Goal: Communication & Community: Participate in discussion

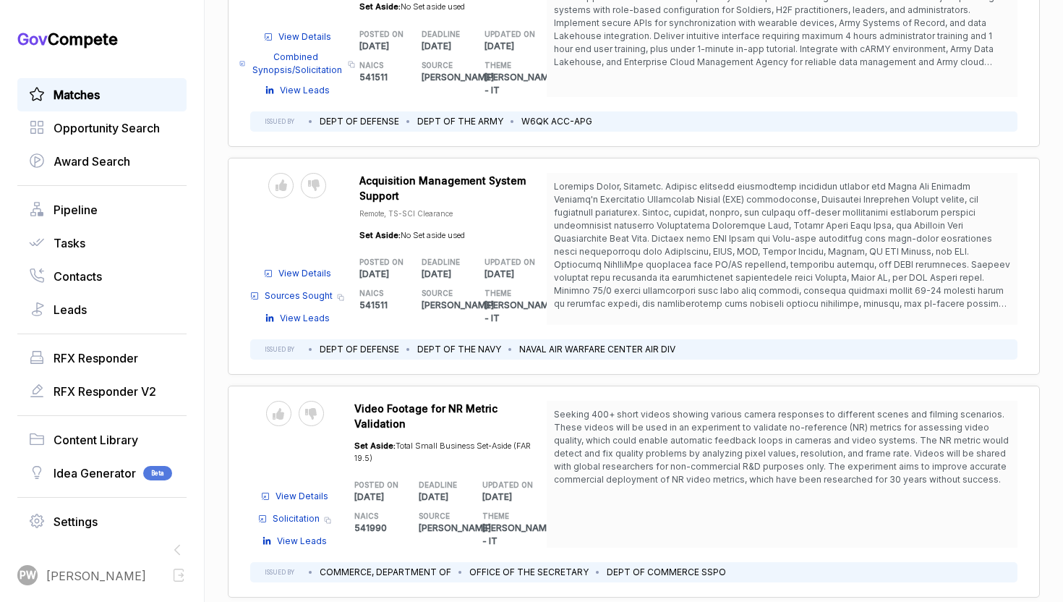
scroll to position [5951, 0]
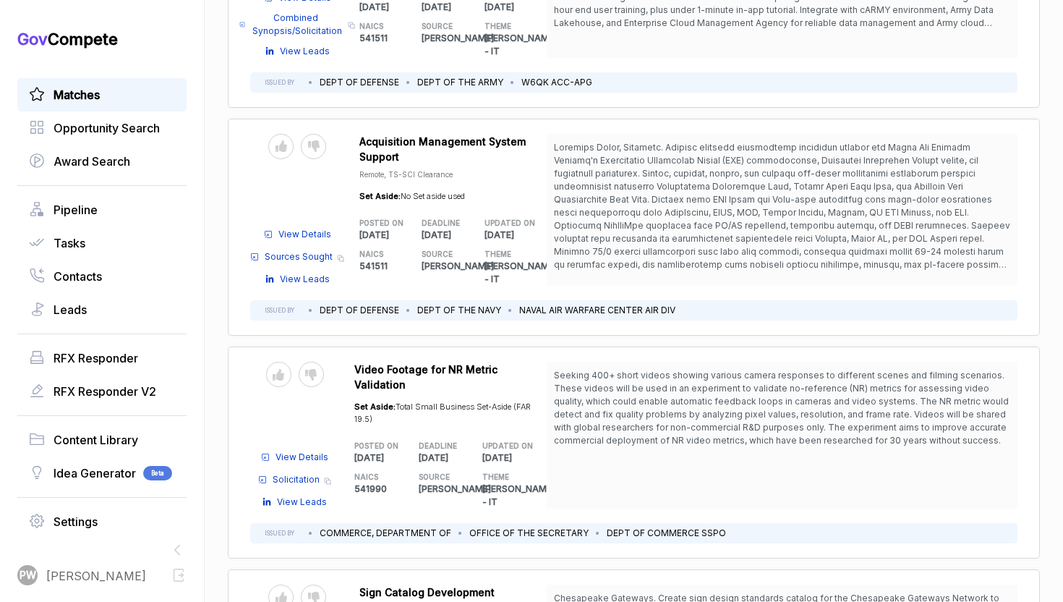
click at [328, 584] on div "Send to Pipeline Reject" at bounding box center [297, 596] width 94 height 25
click at [315, 591] on icon at bounding box center [314, 597] width 12 height 12
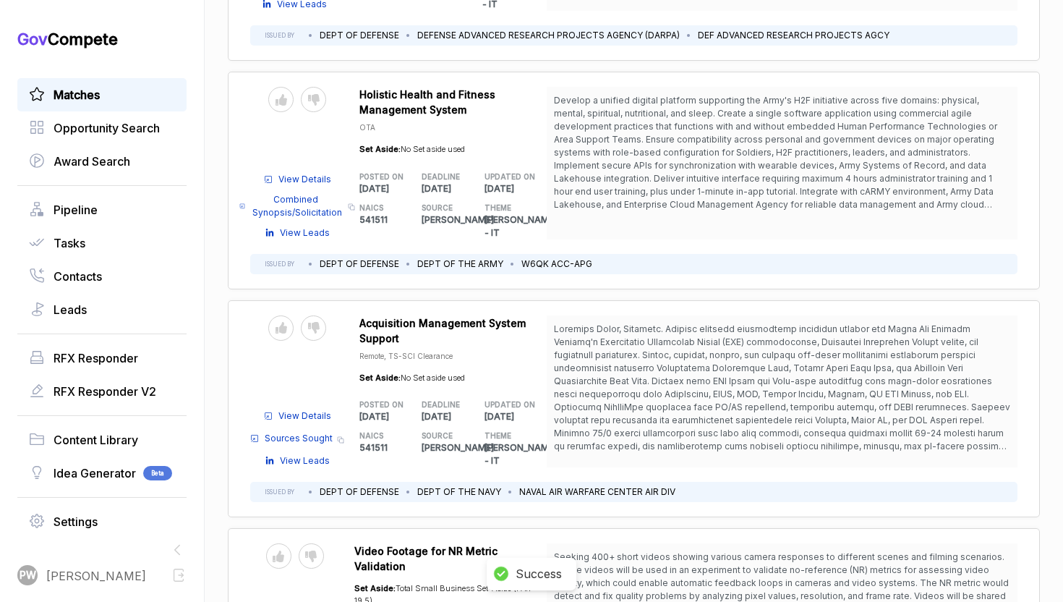
scroll to position [5768, 0]
click at [296, 544] on span at bounding box center [282, 556] width 33 height 25
click at [308, 552] on icon at bounding box center [311, 558] width 12 height 12
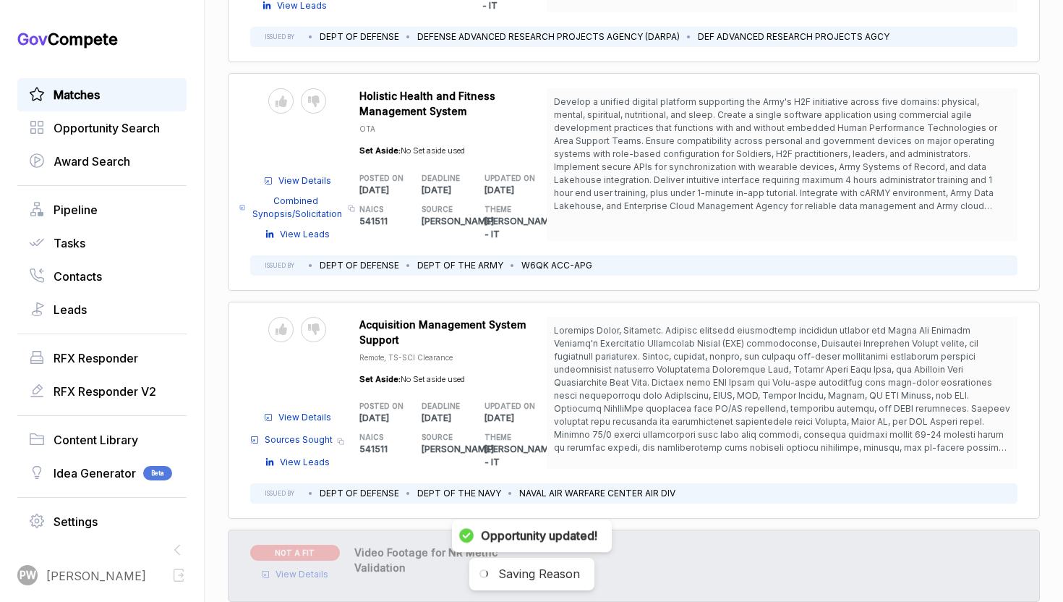
scroll to position [5728, 0]
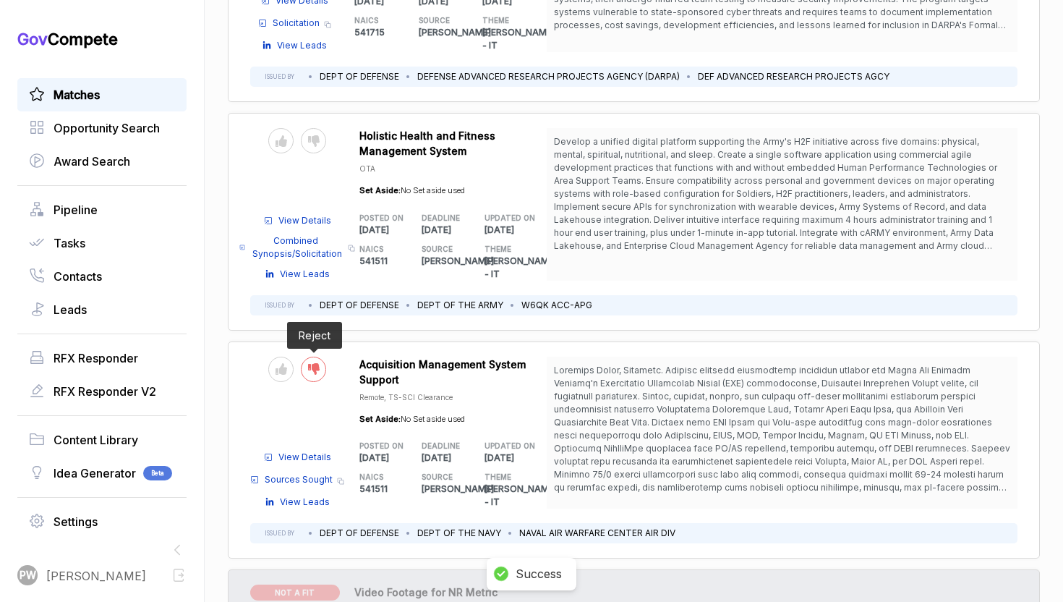
click at [313, 363] on icon at bounding box center [314, 369] width 12 height 12
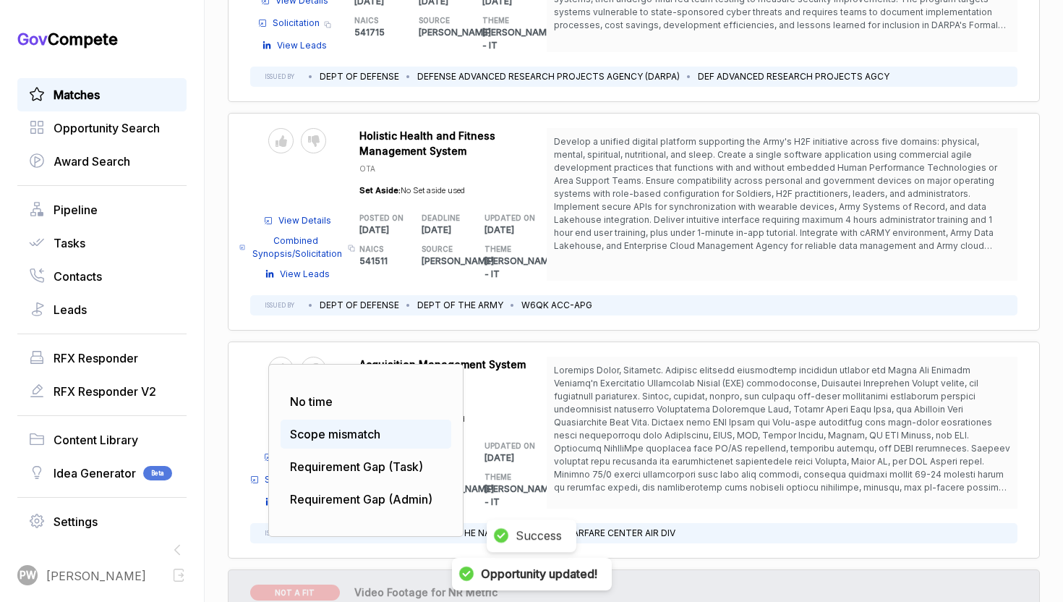
click at [327, 419] on div "Scope mismatch" at bounding box center [366, 433] width 171 height 29
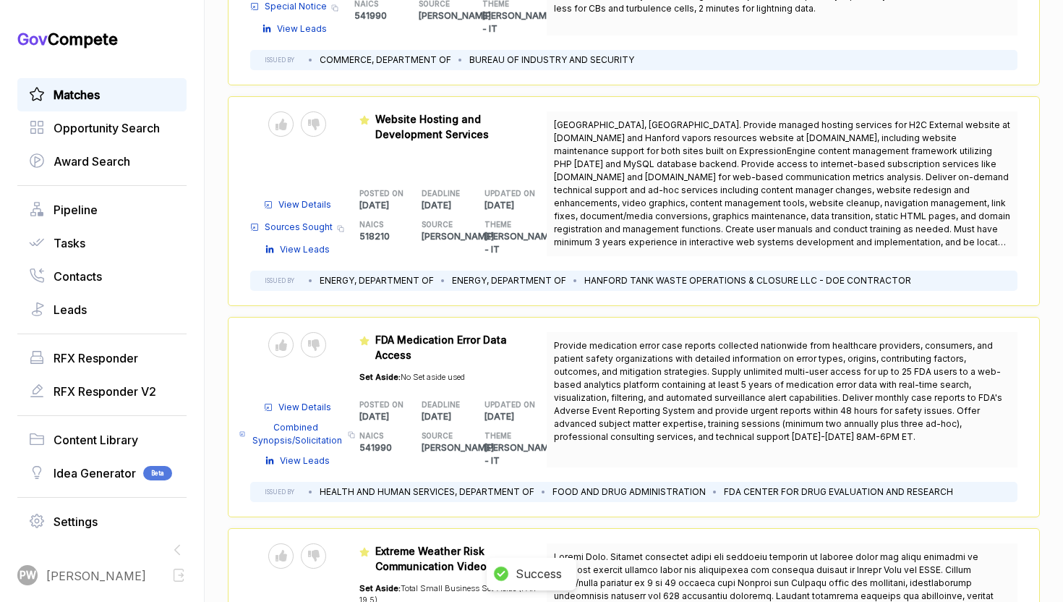
scroll to position [0, 0]
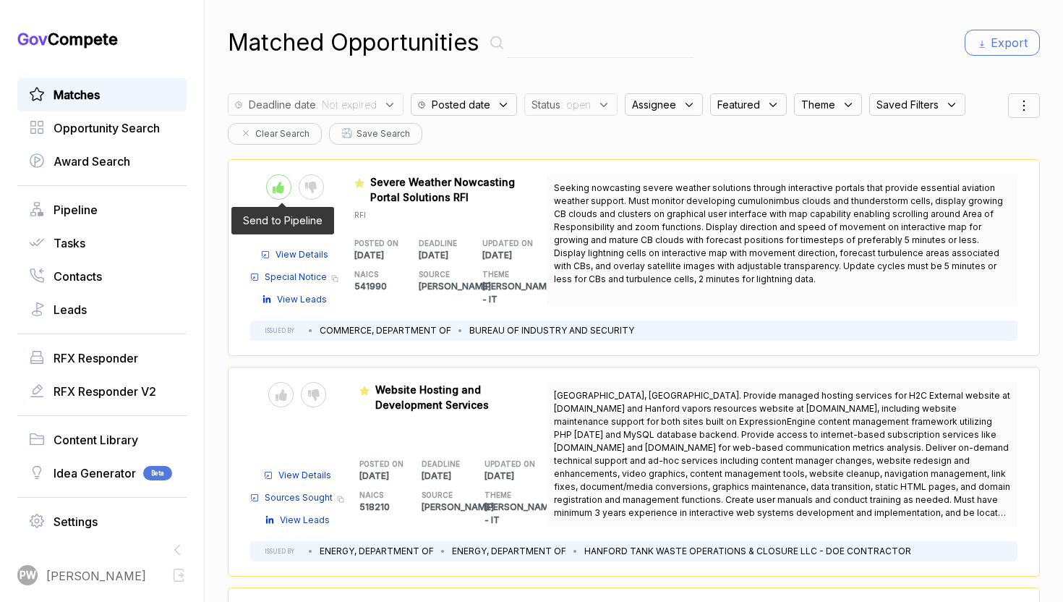
click at [275, 189] on icon at bounding box center [279, 187] width 12 height 12
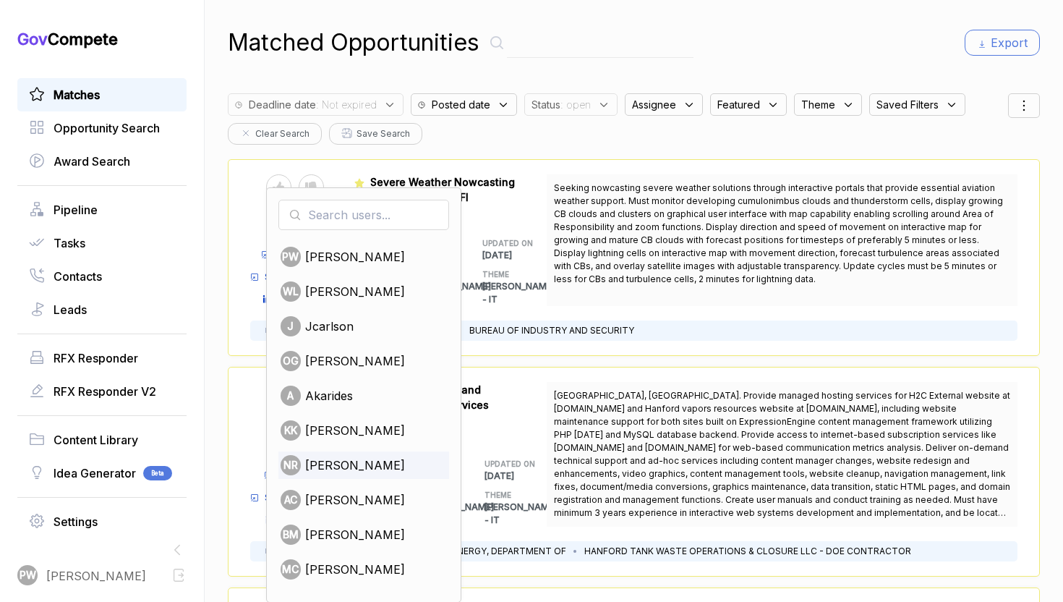
click at [358, 468] on span "nabor reyna" at bounding box center [355, 464] width 100 height 17
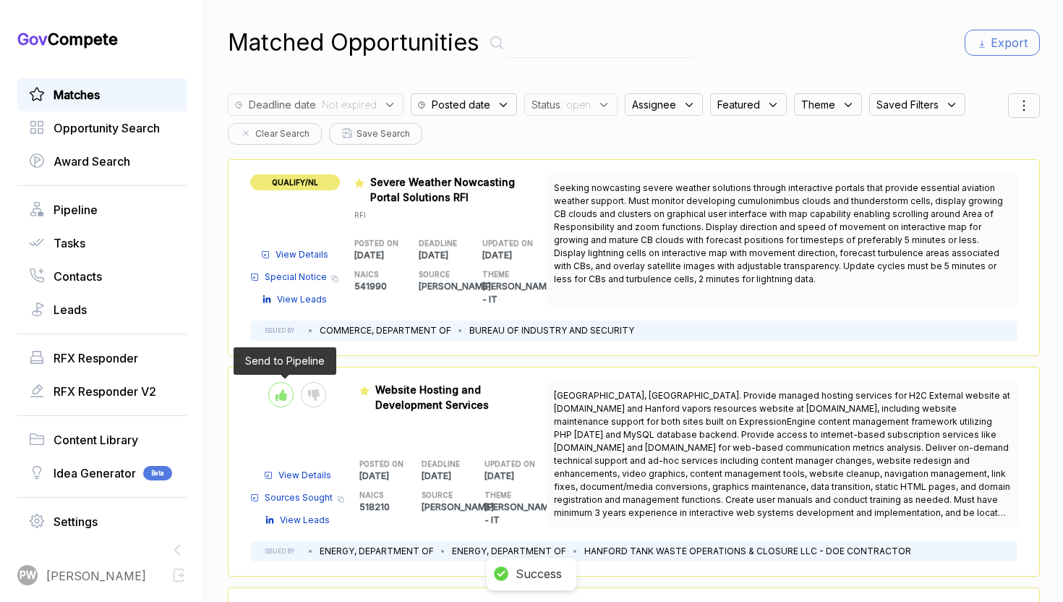
click at [269, 384] on div at bounding box center [280, 394] width 25 height 25
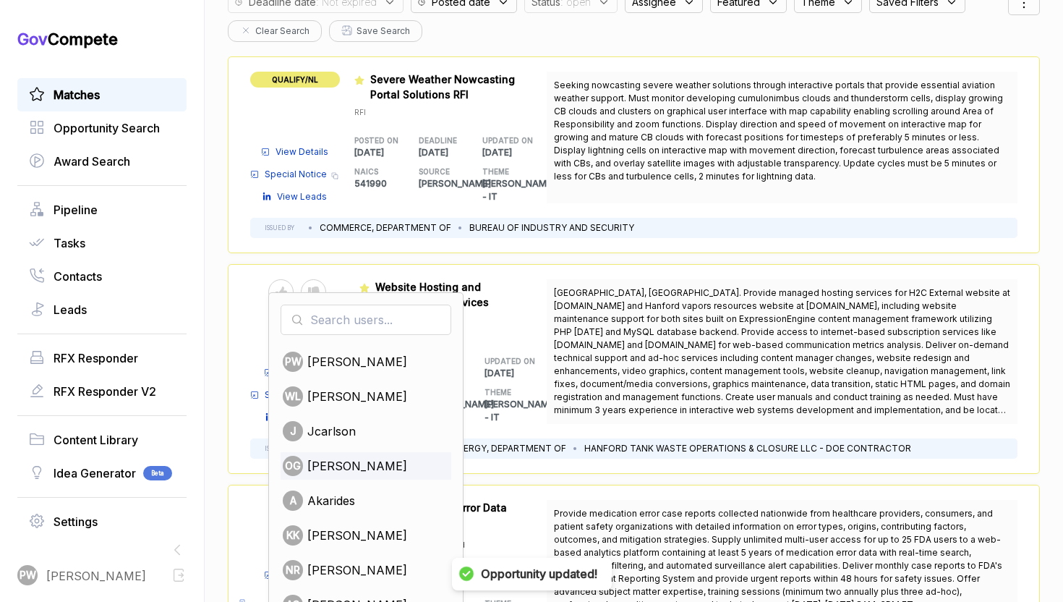
scroll to position [119, 0]
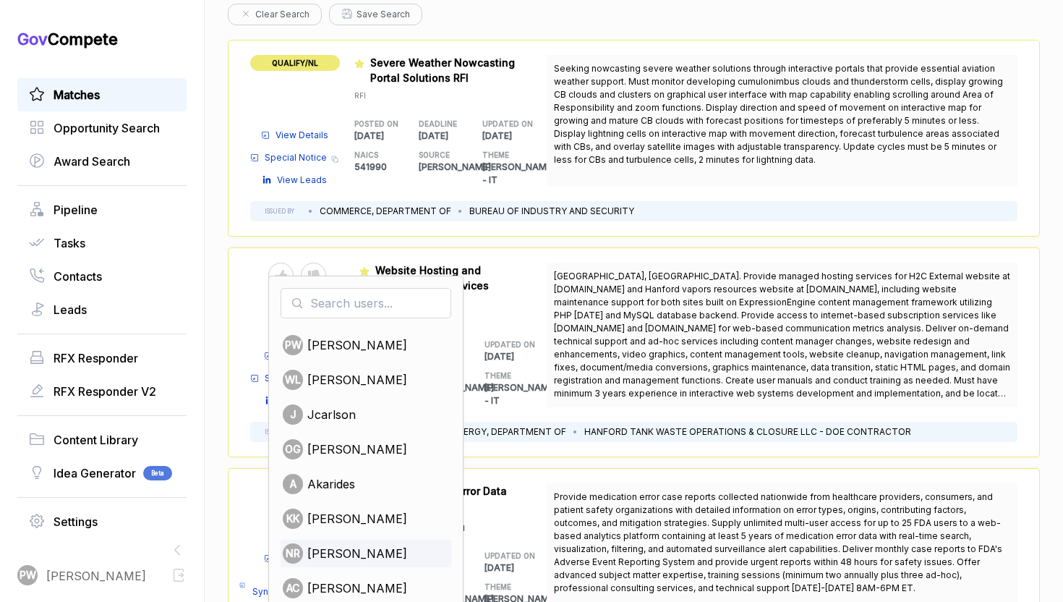
click at [341, 544] on span "nabor reyna" at bounding box center [357, 552] width 100 height 17
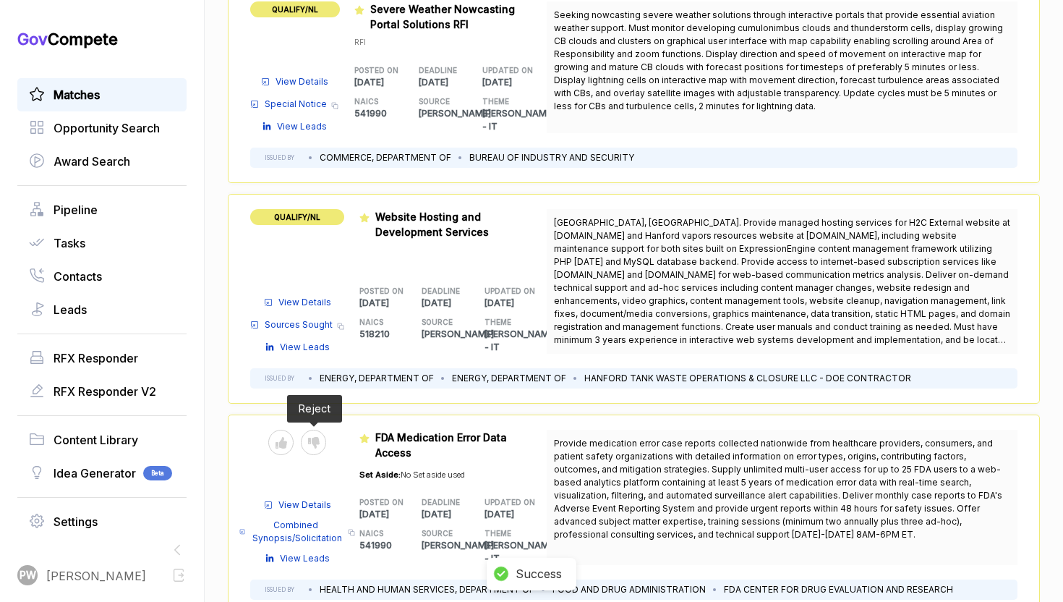
scroll to position [184, 0]
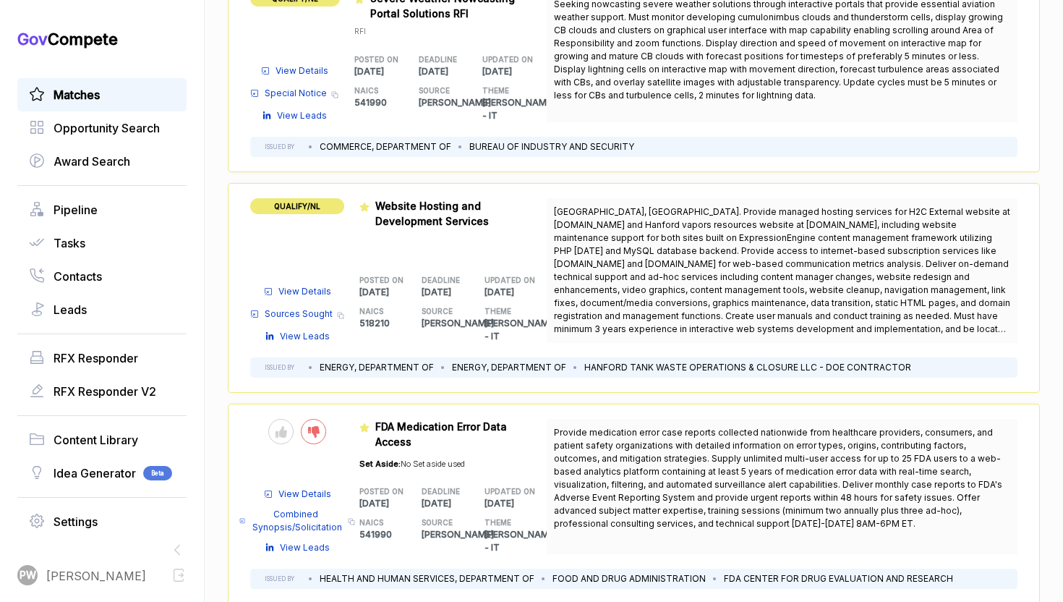
click at [324, 419] on div at bounding box center [313, 431] width 25 height 25
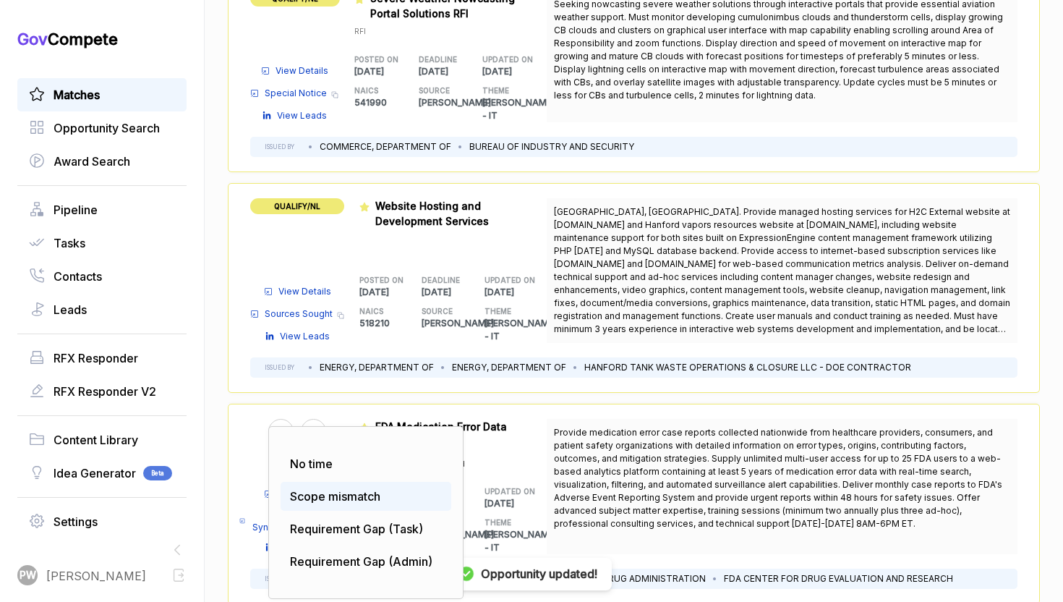
click at [344, 489] on span "Scope mismatch" at bounding box center [335, 496] width 90 height 14
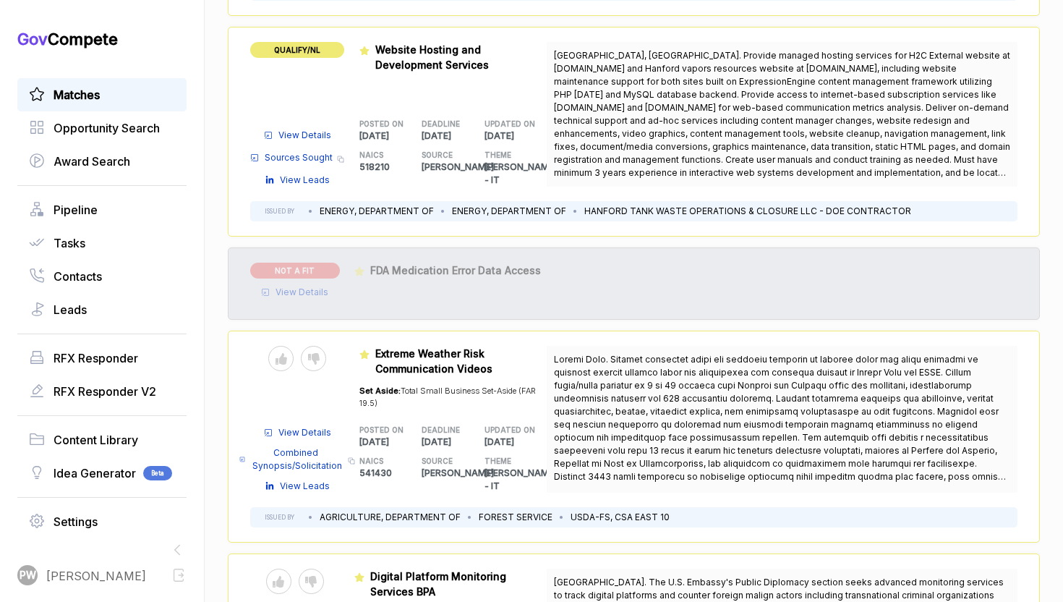
scroll to position [354, 0]
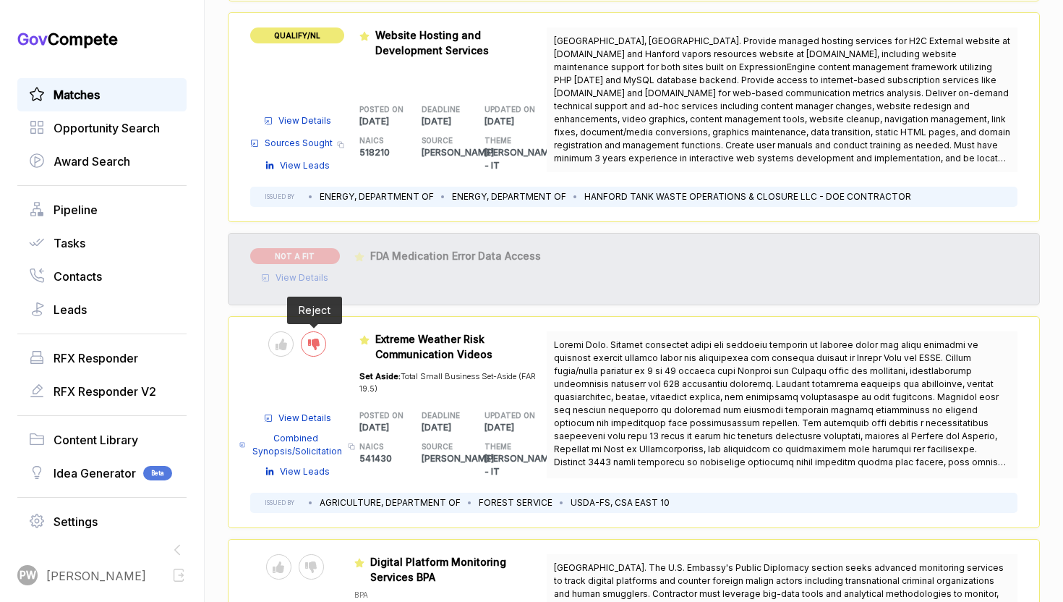
click at [324, 338] on div at bounding box center [313, 343] width 25 height 25
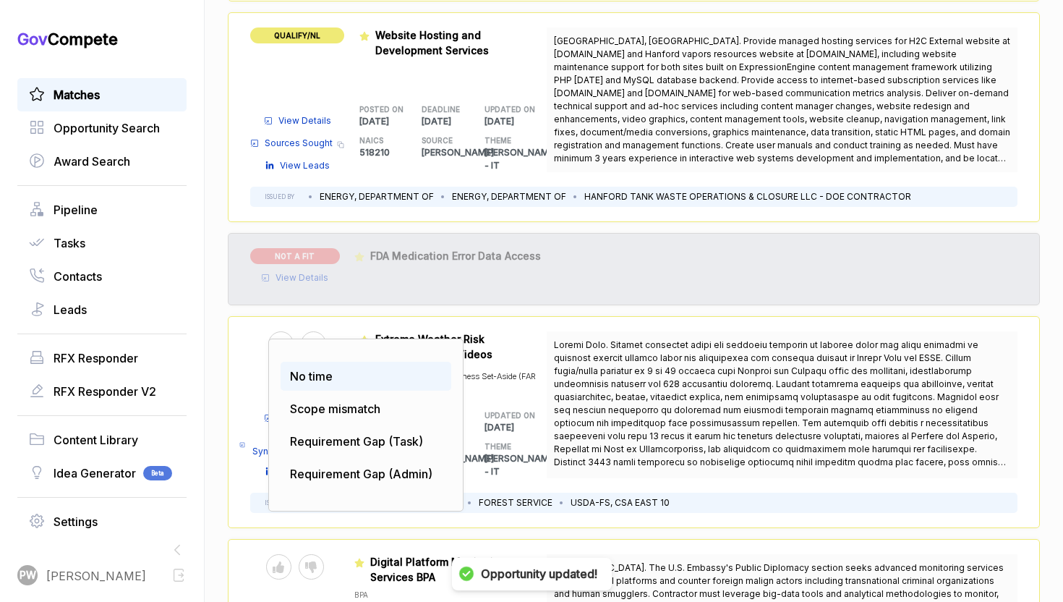
click at [343, 362] on div "No time" at bounding box center [366, 376] width 171 height 29
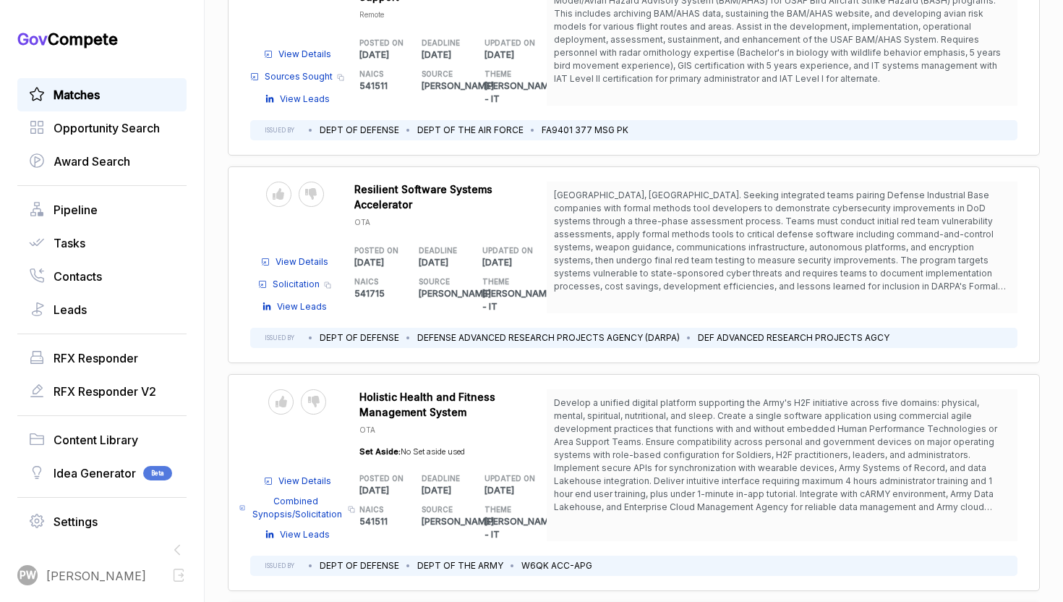
scroll to position [5064, 0]
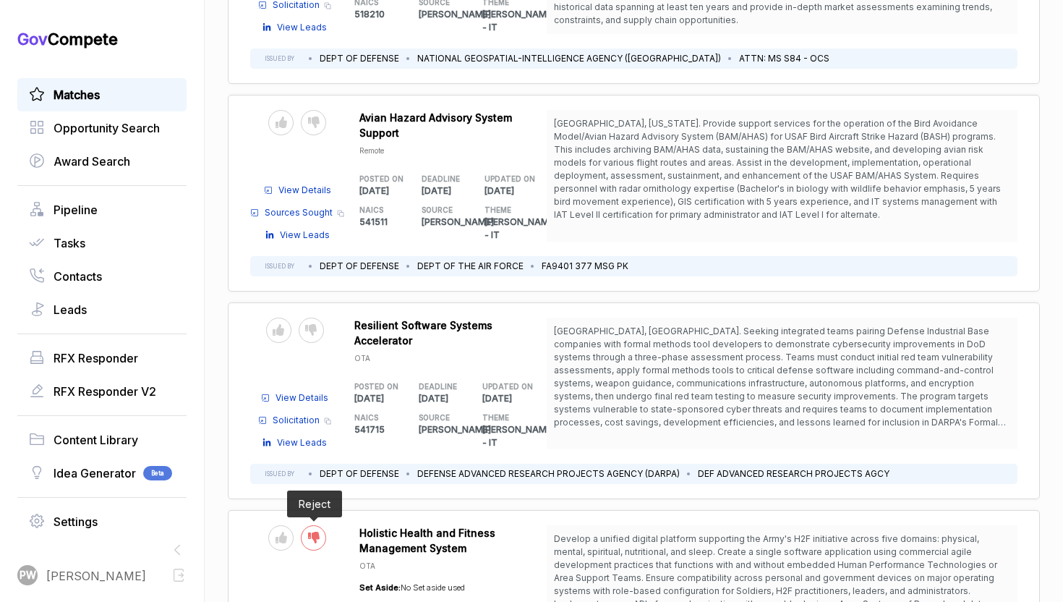
click at [313, 531] on icon at bounding box center [314, 537] width 12 height 12
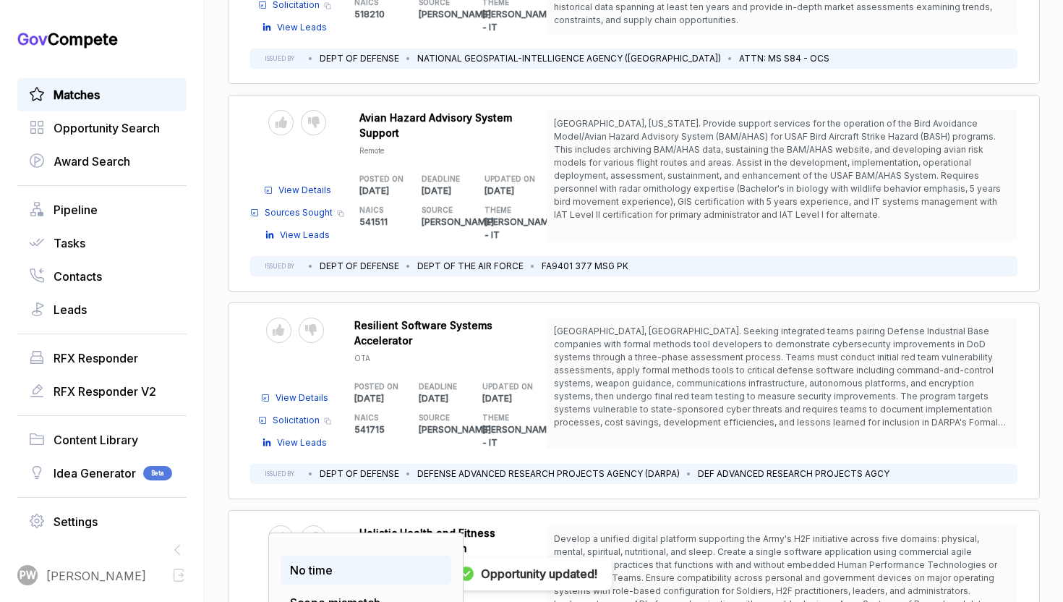
click at [337, 555] on div "No time" at bounding box center [366, 569] width 171 height 29
click at [340, 595] on span "Scope mismatch" at bounding box center [335, 602] width 90 height 14
click at [336, 595] on span "Scope mismatch" at bounding box center [335, 602] width 90 height 14
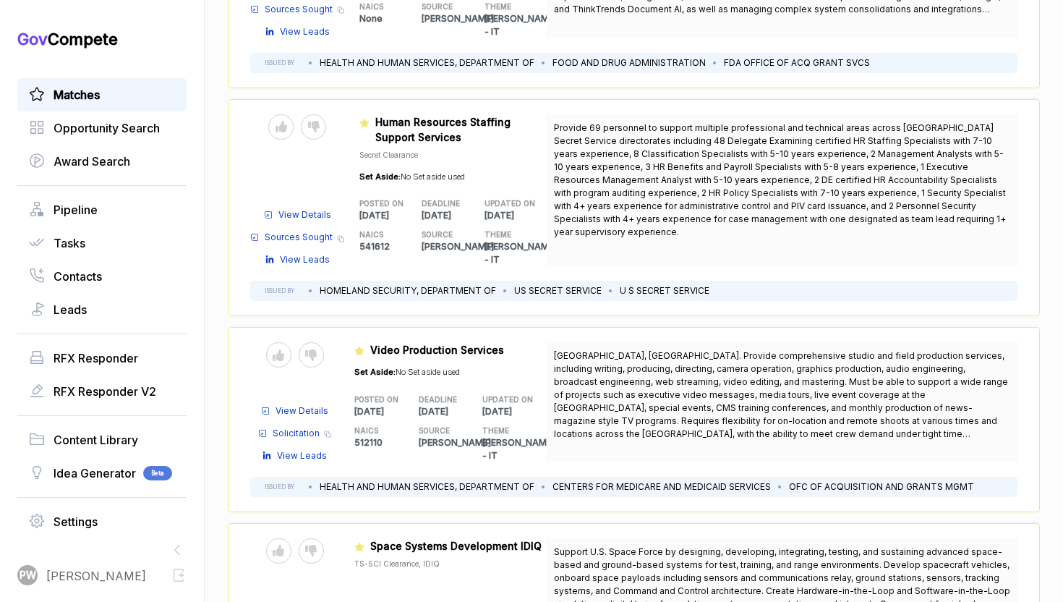
scroll to position [1103, 0]
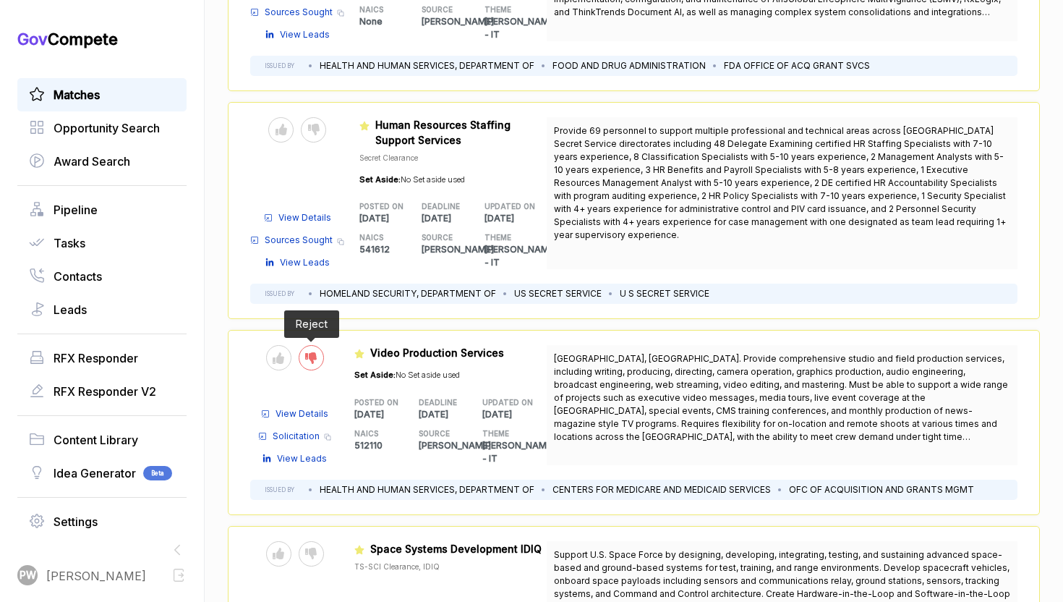
click at [306, 345] on div at bounding box center [311, 357] width 25 height 25
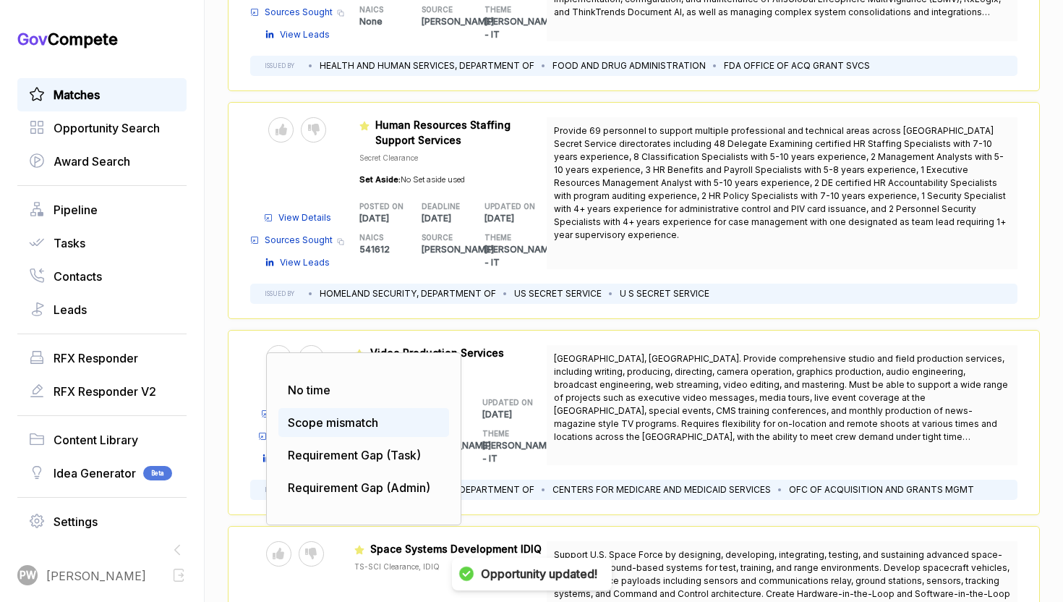
click at [341, 415] on span "Scope mismatch" at bounding box center [333, 422] width 90 height 14
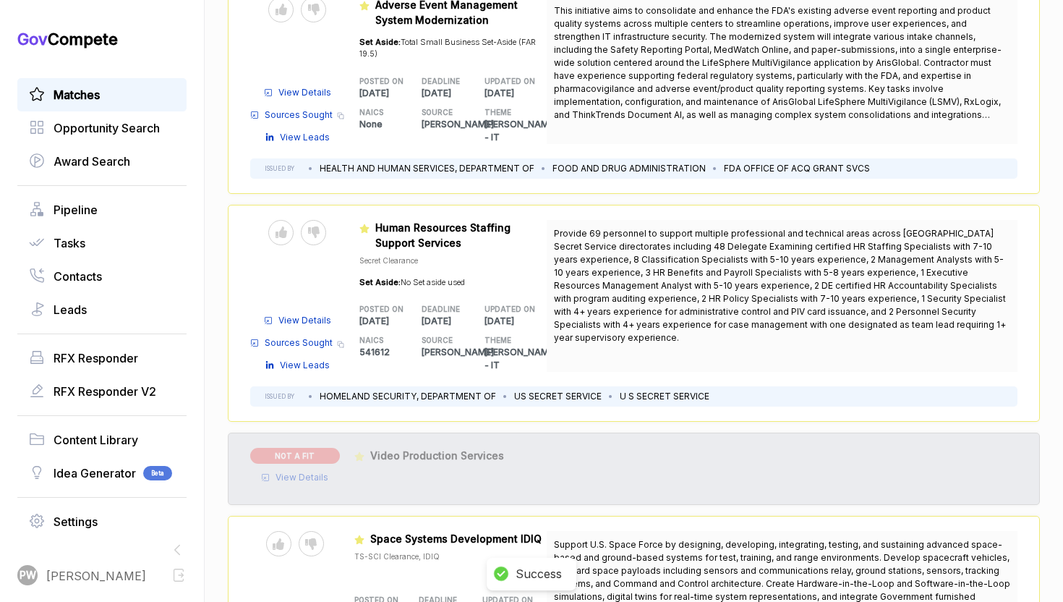
scroll to position [979, 0]
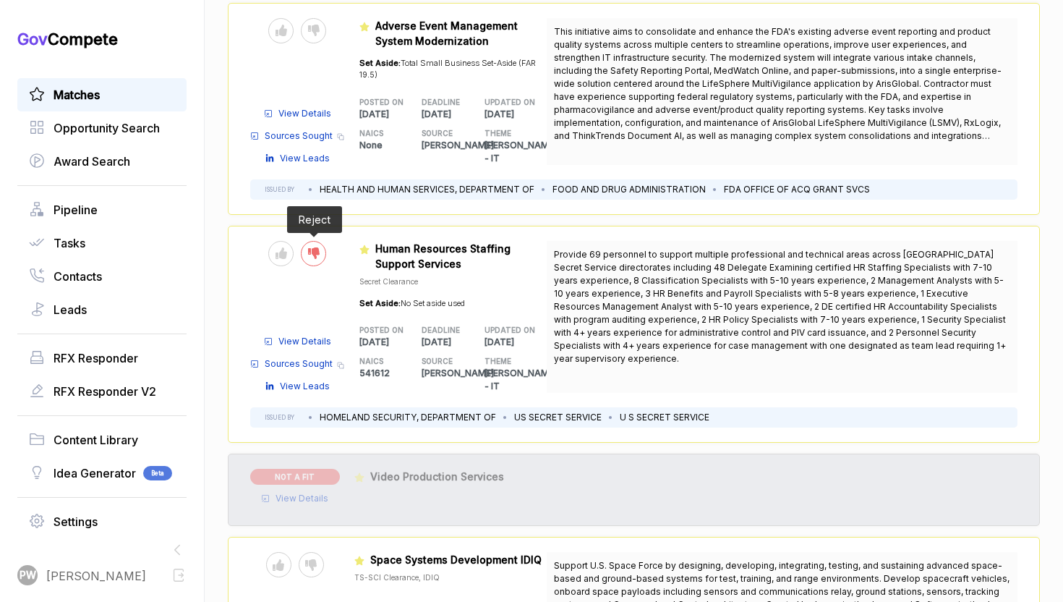
click at [308, 247] on icon at bounding box center [314, 253] width 12 height 12
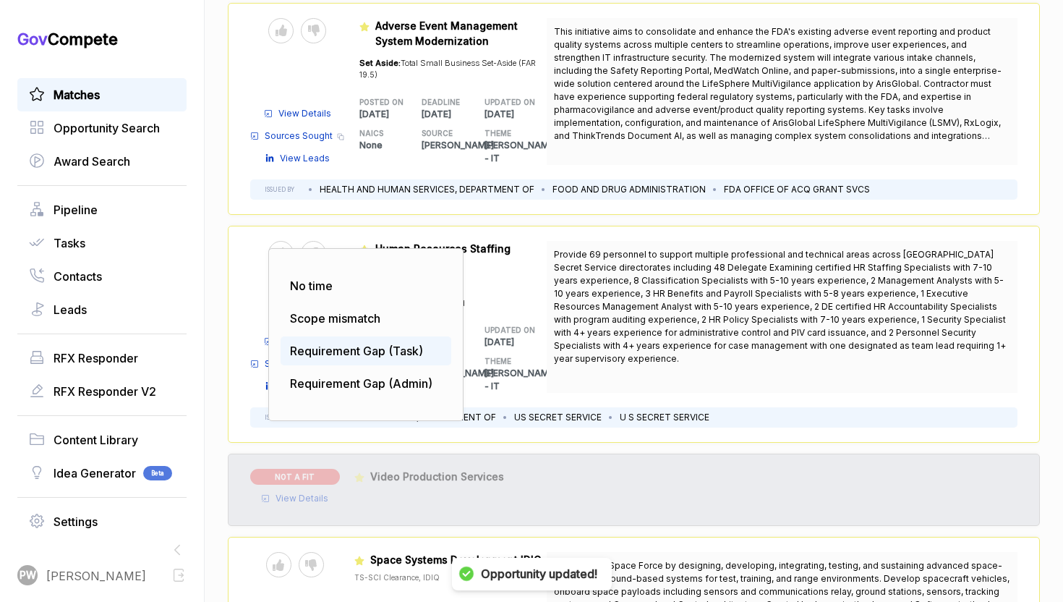
click at [337, 343] on span "Requirement Gap (Task)" at bounding box center [356, 350] width 133 height 14
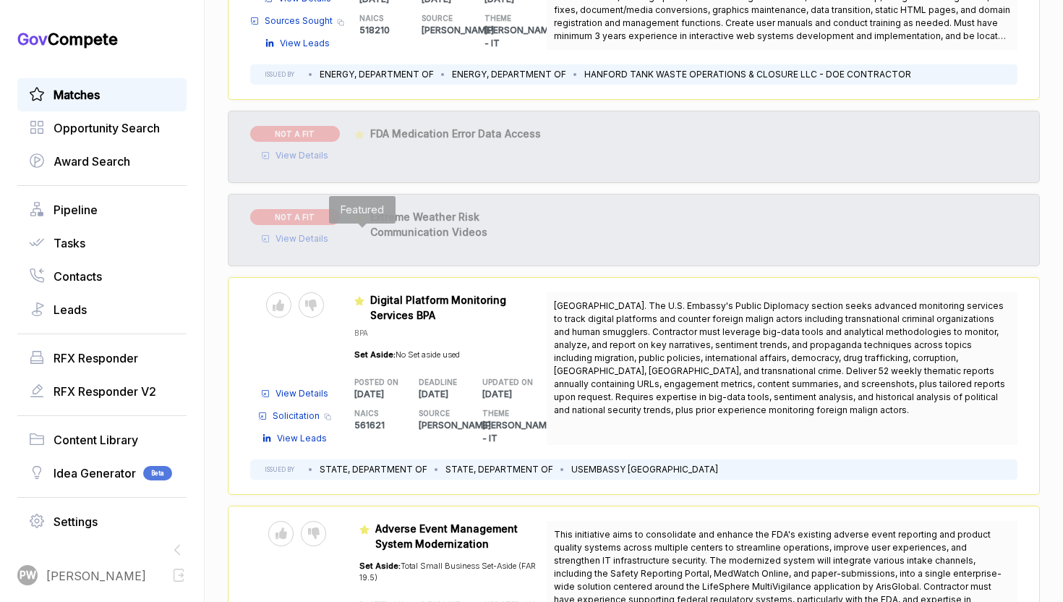
scroll to position [479, 0]
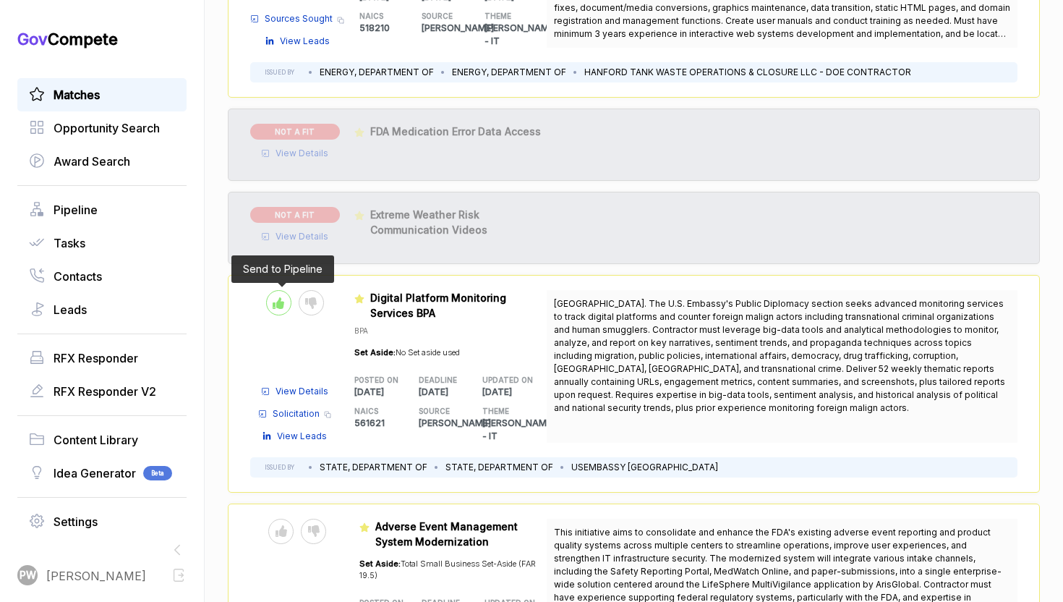
click at [281, 297] on icon at bounding box center [279, 303] width 12 height 12
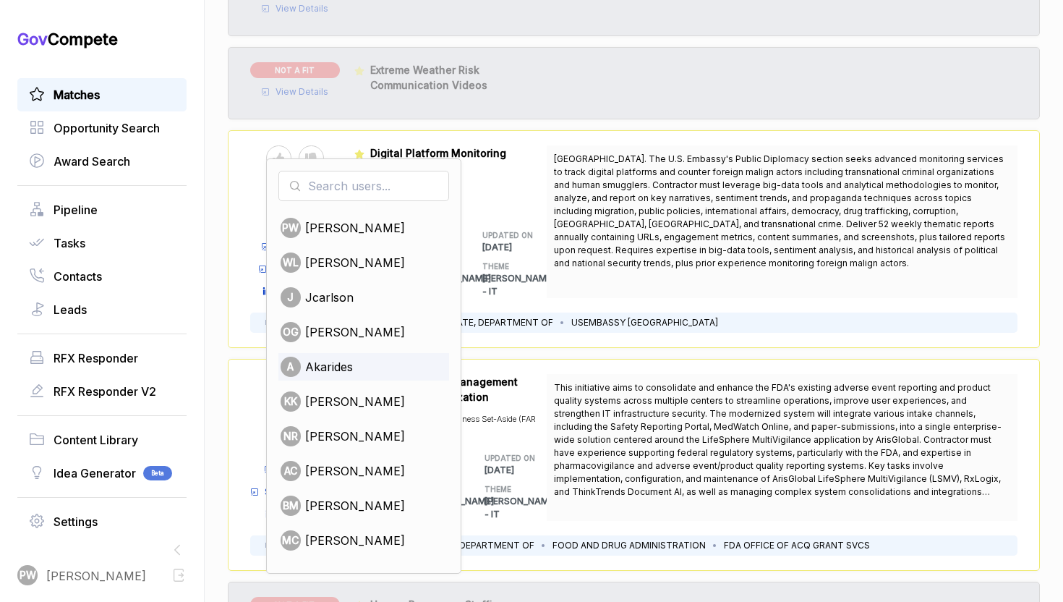
scroll to position [628, 0]
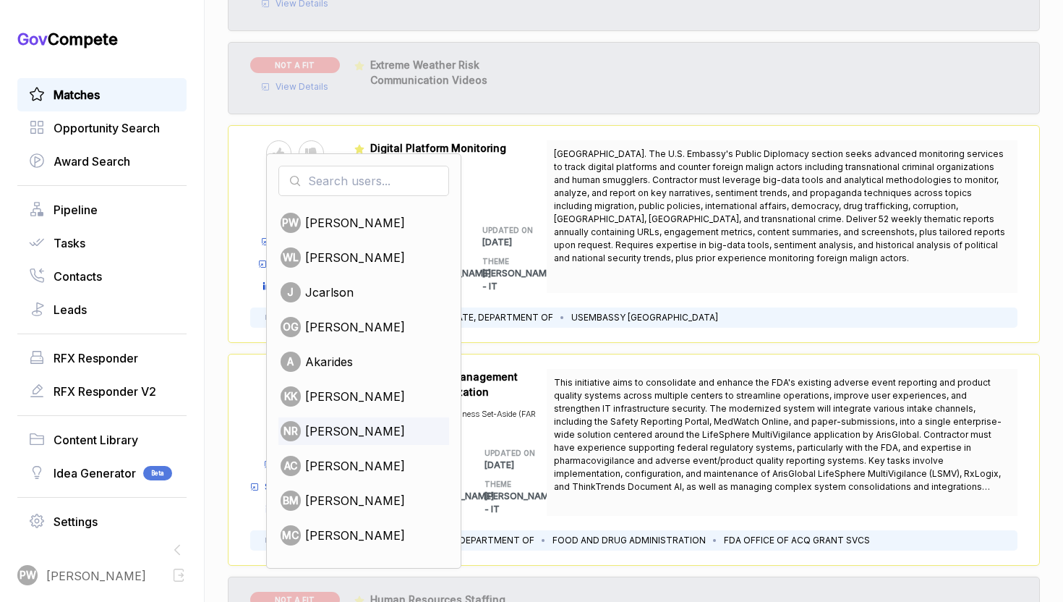
click at [363, 426] on span "nabor reyna" at bounding box center [355, 430] width 100 height 17
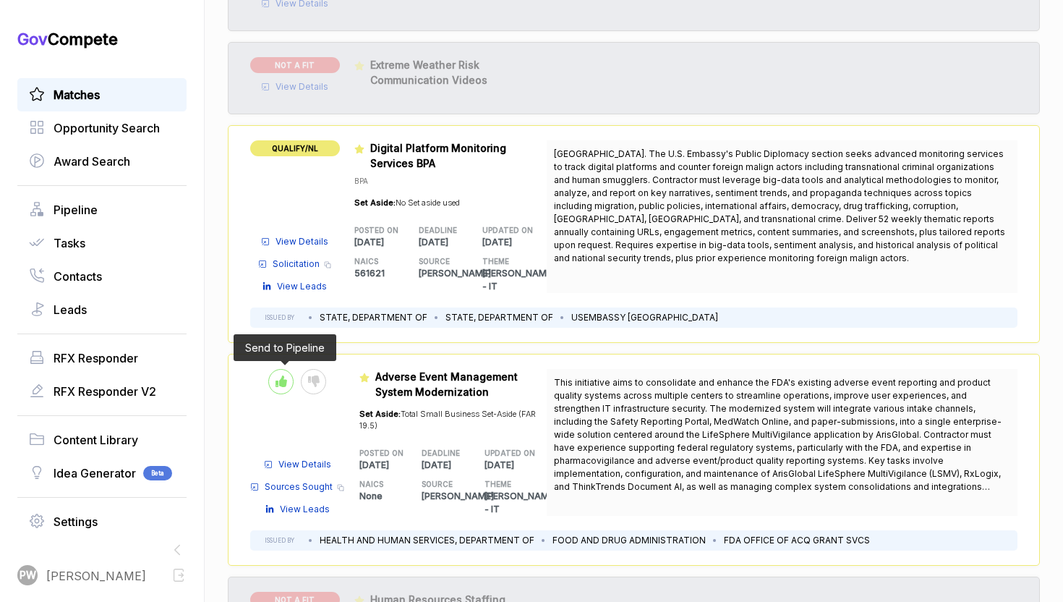
click at [284, 375] on icon at bounding box center [281, 381] width 12 height 12
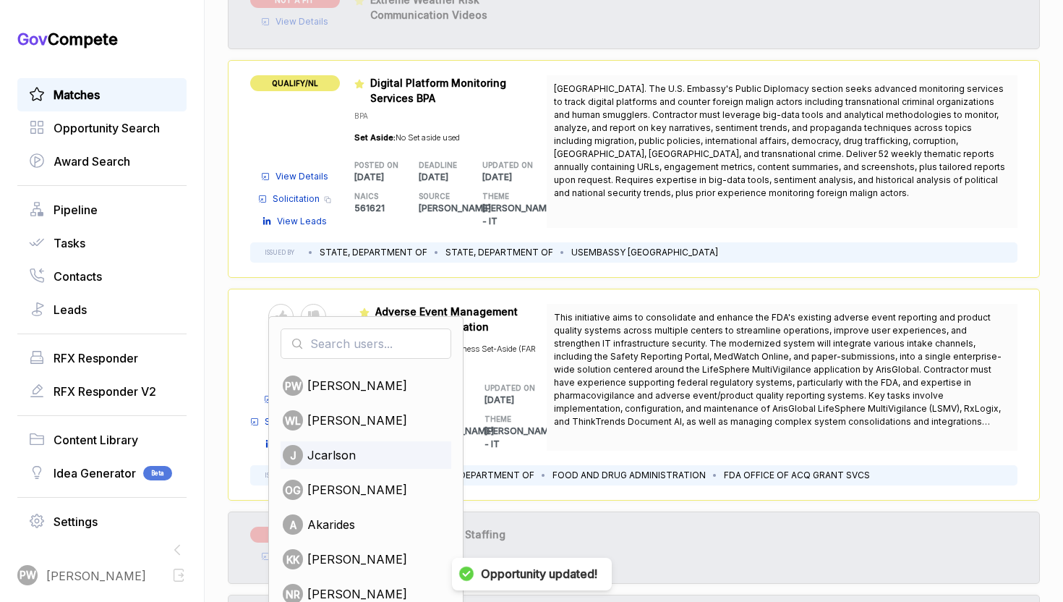
scroll to position [737, 0]
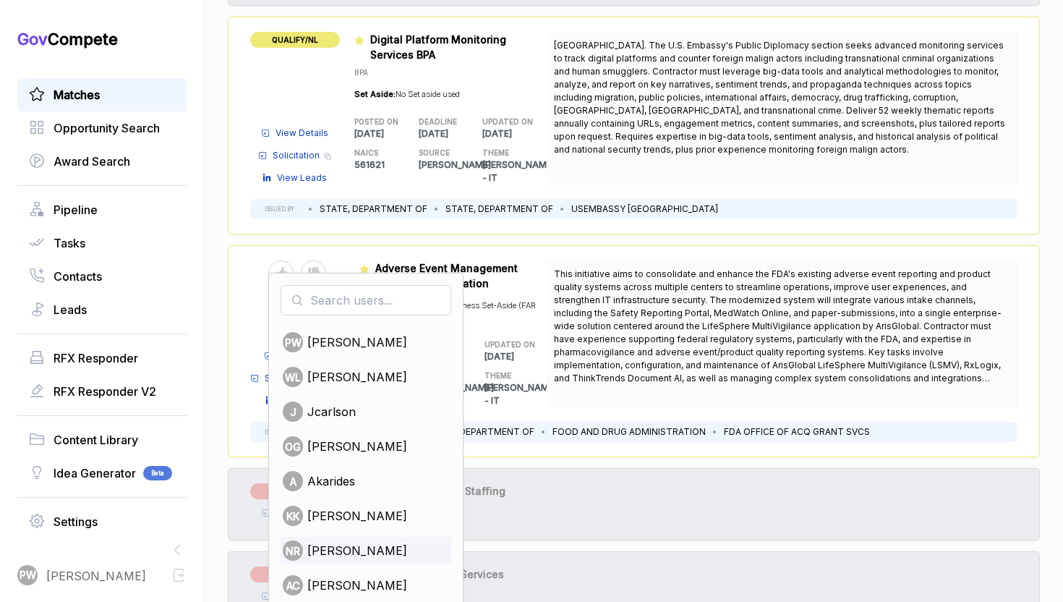
click at [357, 542] on span "nabor reyna" at bounding box center [357, 550] width 100 height 17
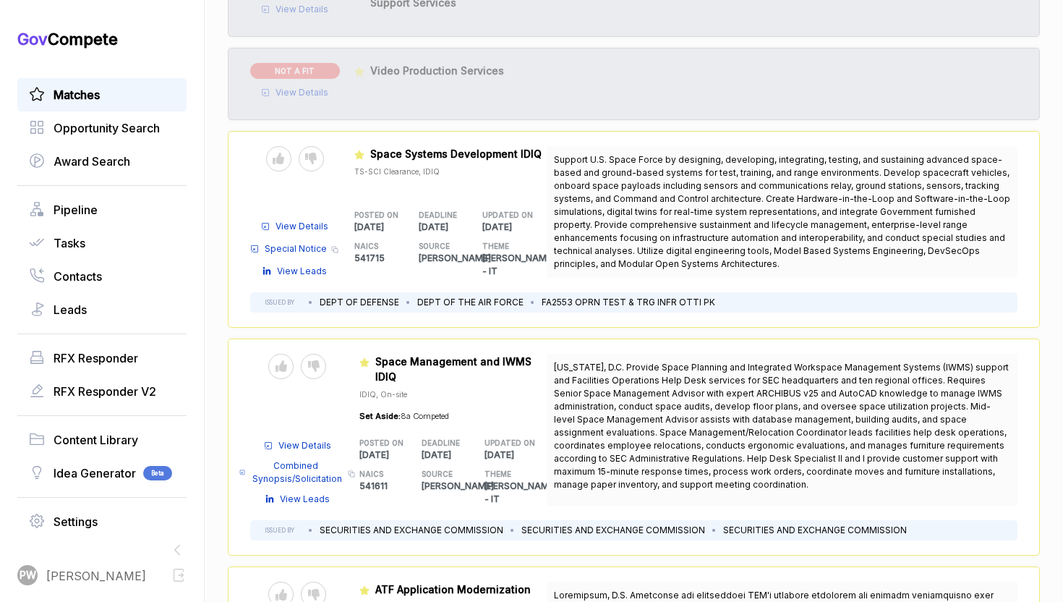
scroll to position [1234, 0]
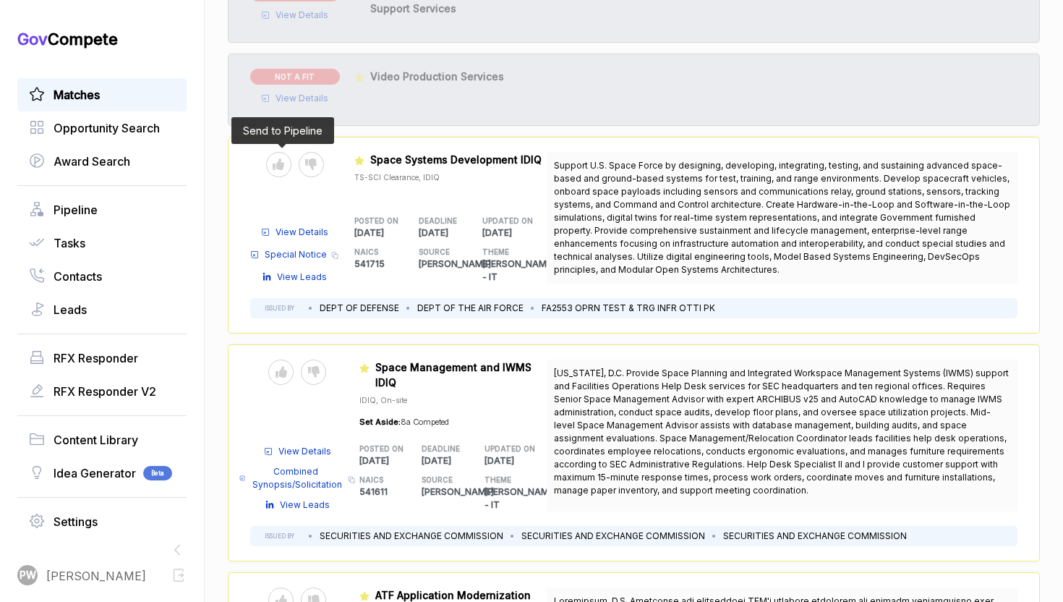
click at [290, 152] on span at bounding box center [282, 164] width 33 height 25
click at [282, 158] on icon at bounding box center [279, 164] width 12 height 12
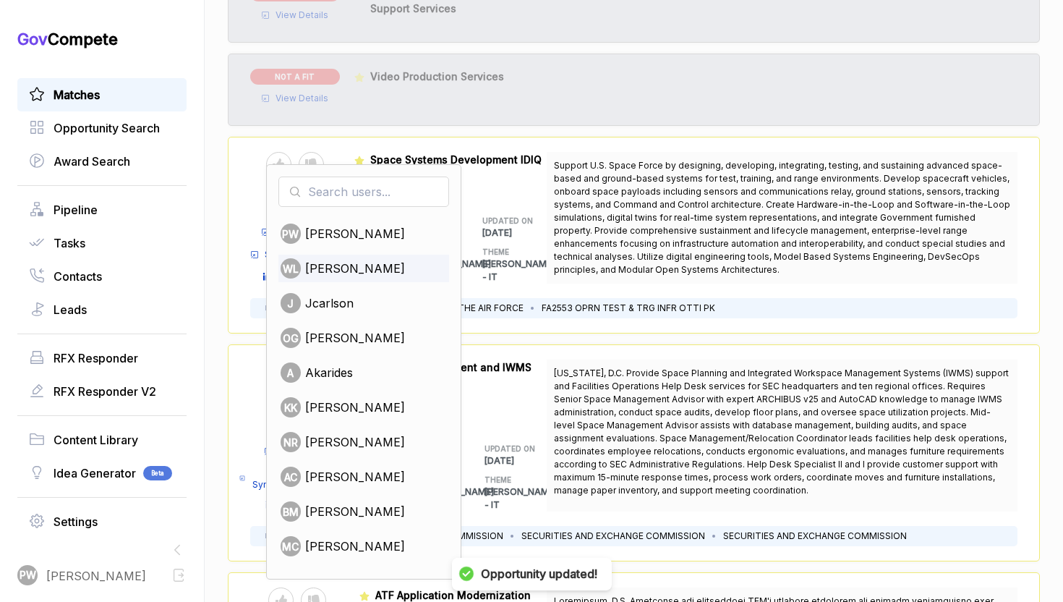
click at [387, 255] on div "WL Wally Lang" at bounding box center [363, 268] width 171 height 27
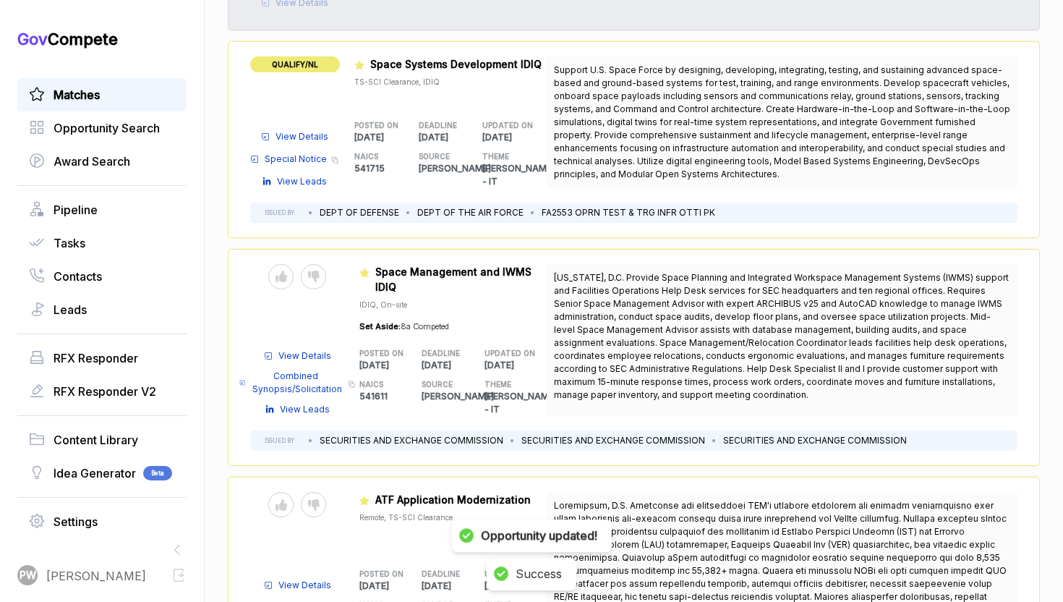
scroll to position [1334, 0]
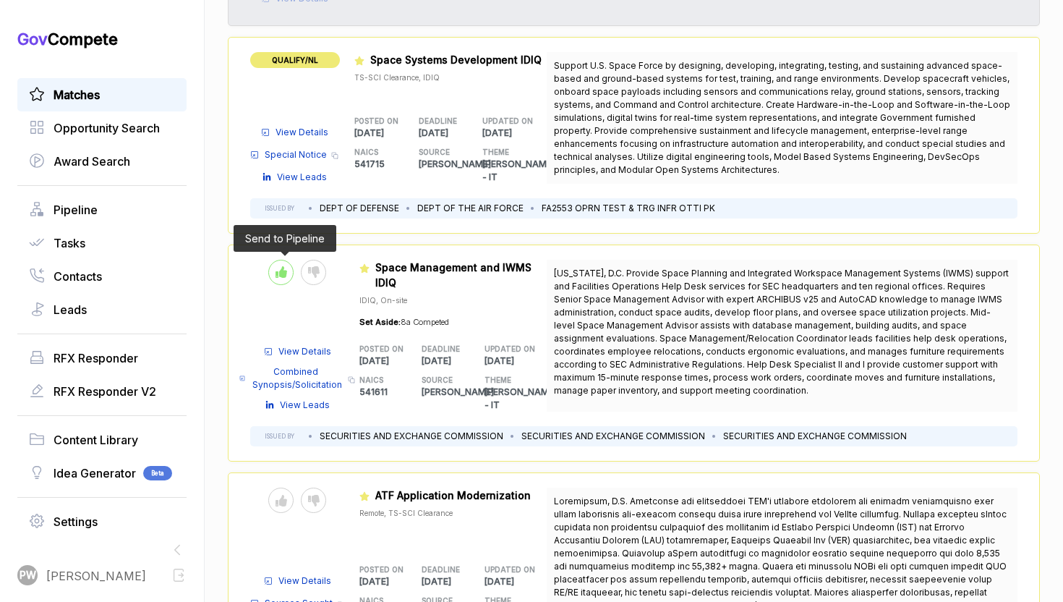
click at [283, 266] on icon at bounding box center [281, 272] width 12 height 12
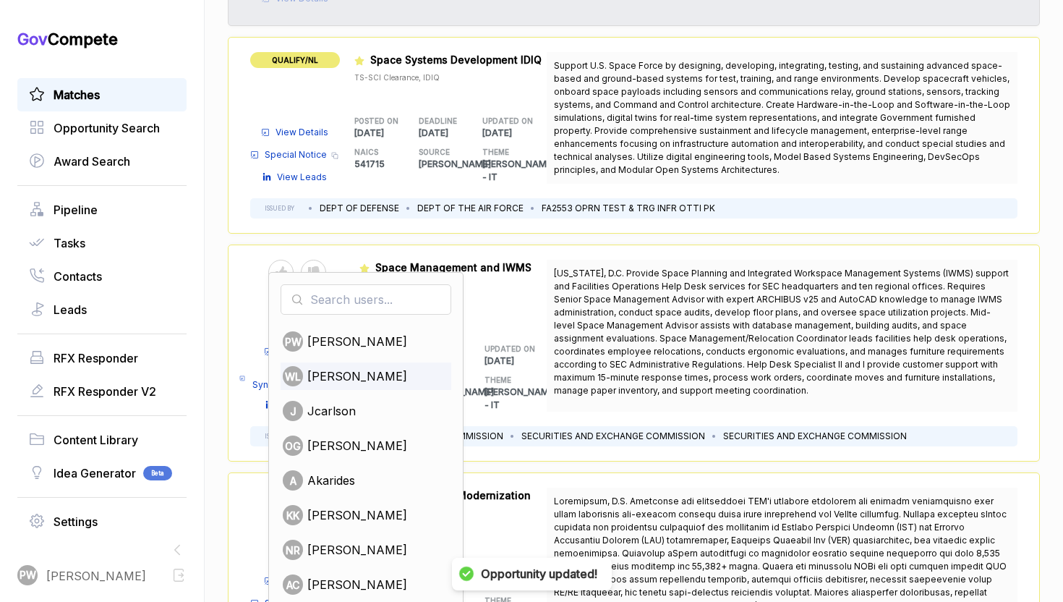
click at [355, 367] on span "Wally Lang" at bounding box center [357, 375] width 100 height 17
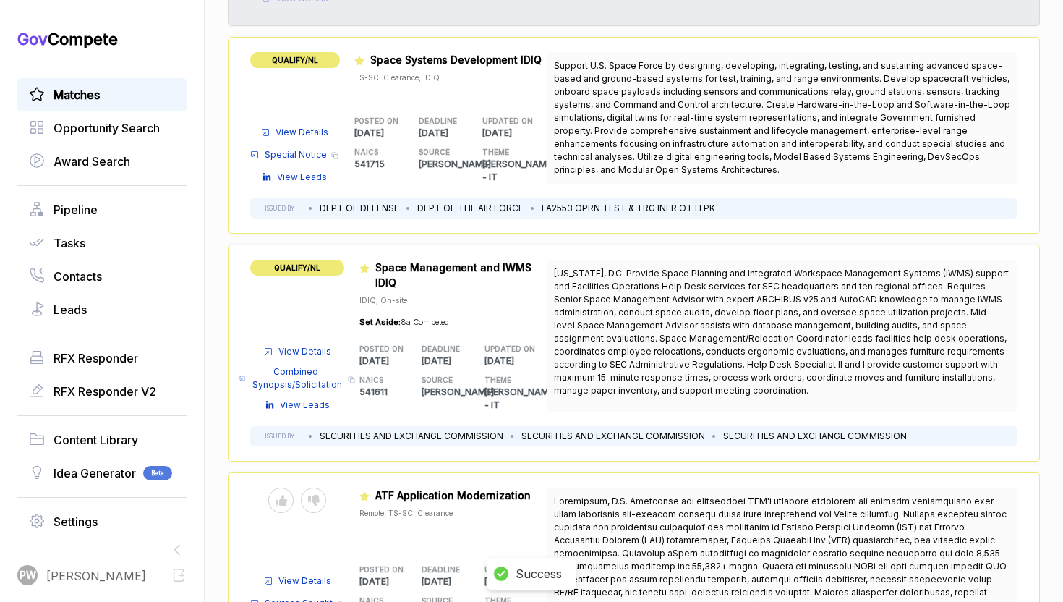
click at [320, 345] on span "View Details" at bounding box center [304, 351] width 53 height 13
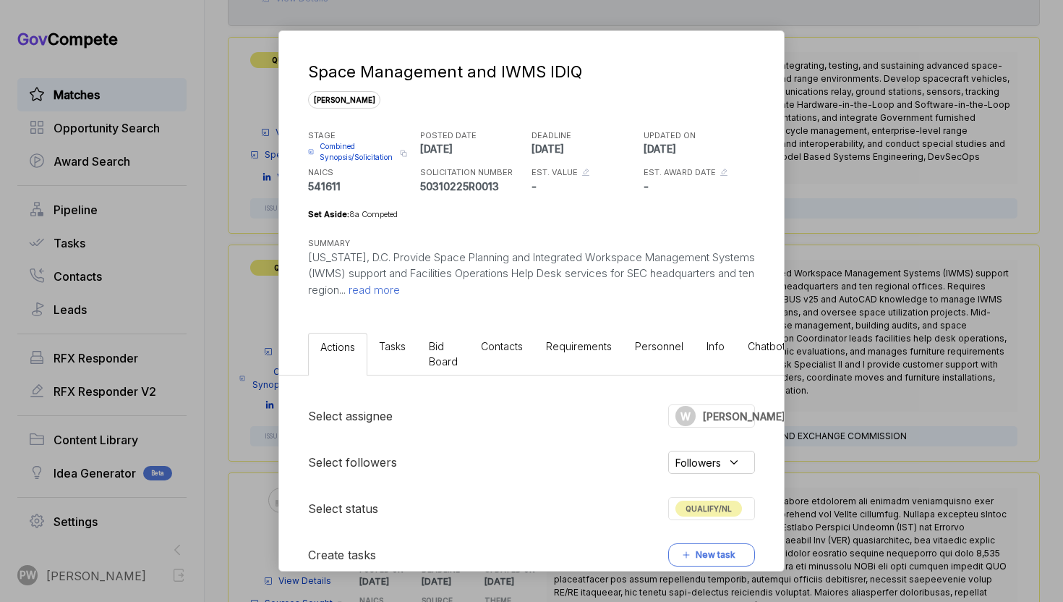
scroll to position [227, 0]
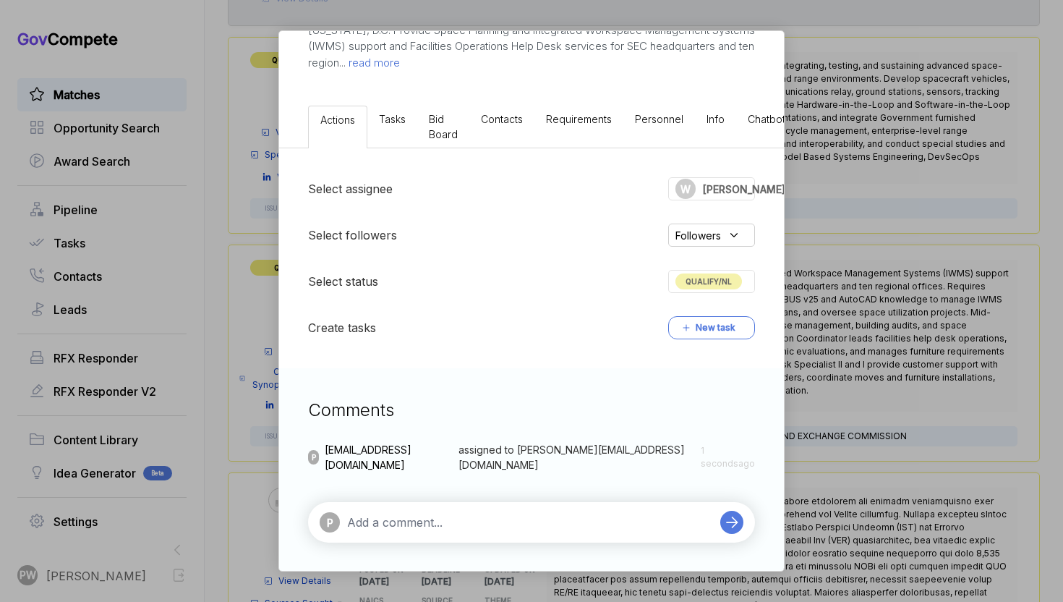
click at [403, 512] on div "P" at bounding box center [516, 522] width 393 height 20
click at [399, 526] on textarea at bounding box center [530, 521] width 366 height 17
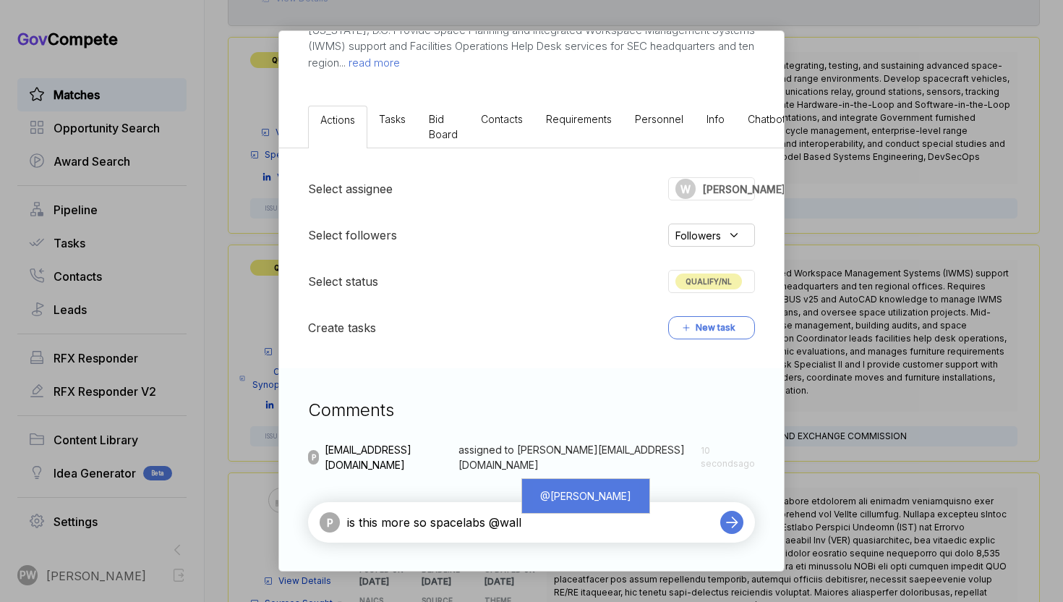
click at [594, 487] on div "@ Wally Lang" at bounding box center [586, 495] width 106 height 27
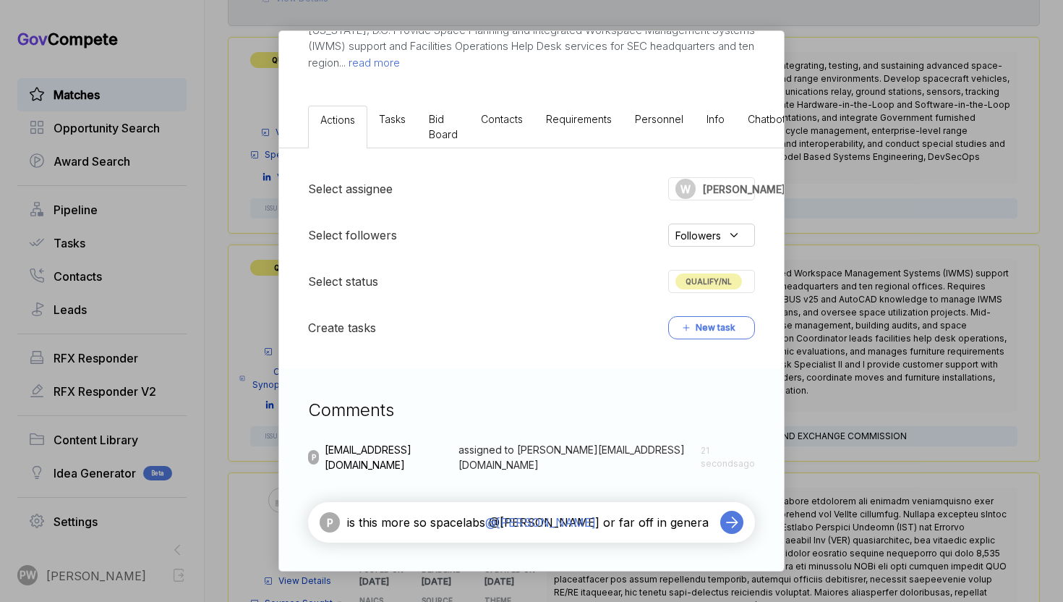
type textarea "is this more so spacelabs @Wally Lang or far off in general"
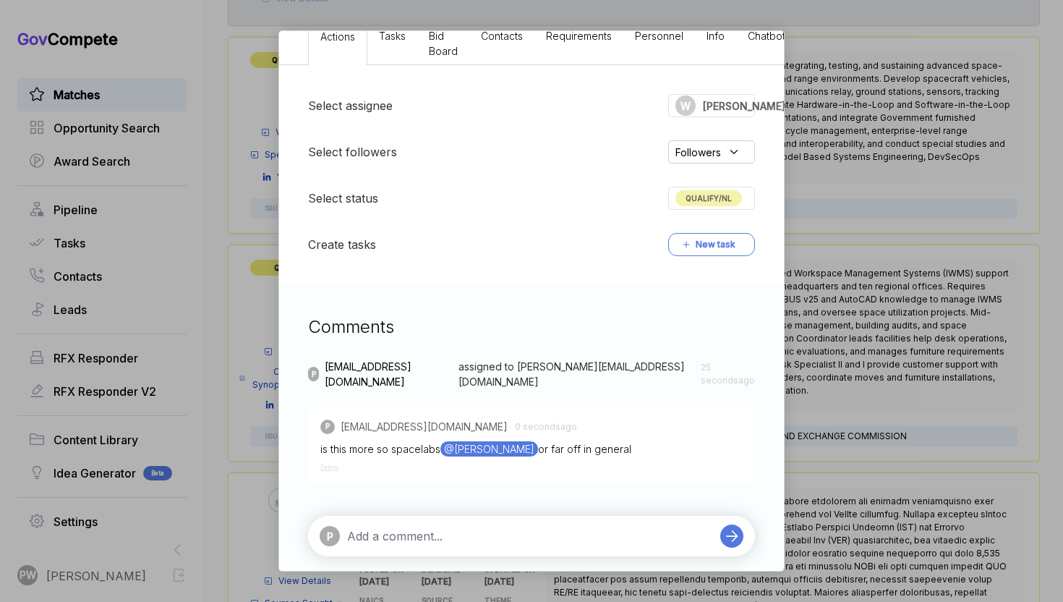
scroll to position [324, 0]
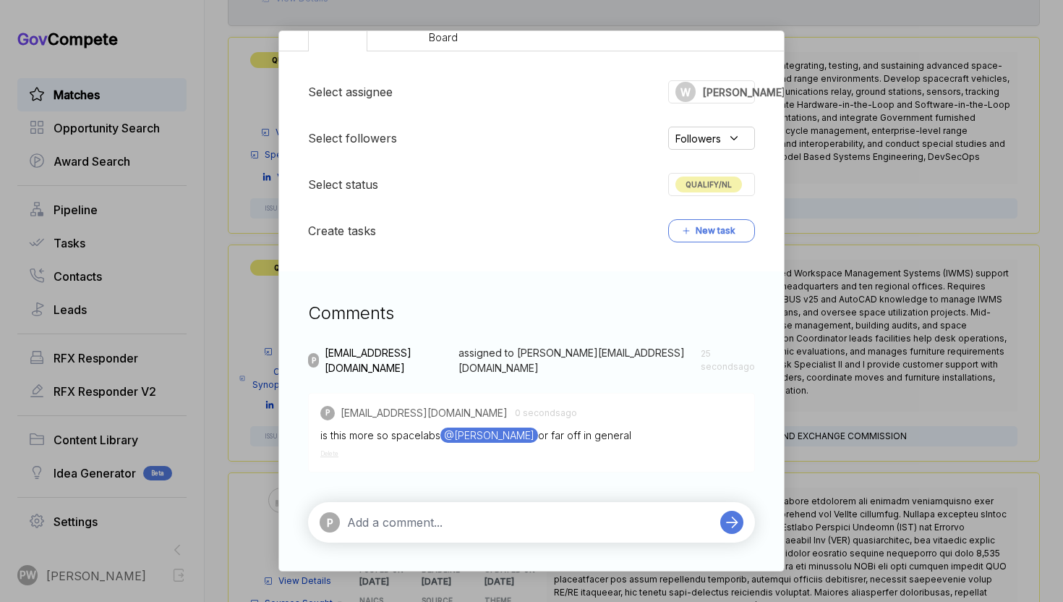
click at [867, 310] on div "Space Management and IWMS IDIQ sam STAGE Combined Synopsis/Solicitation Copy li…" at bounding box center [531, 301] width 1063 height 602
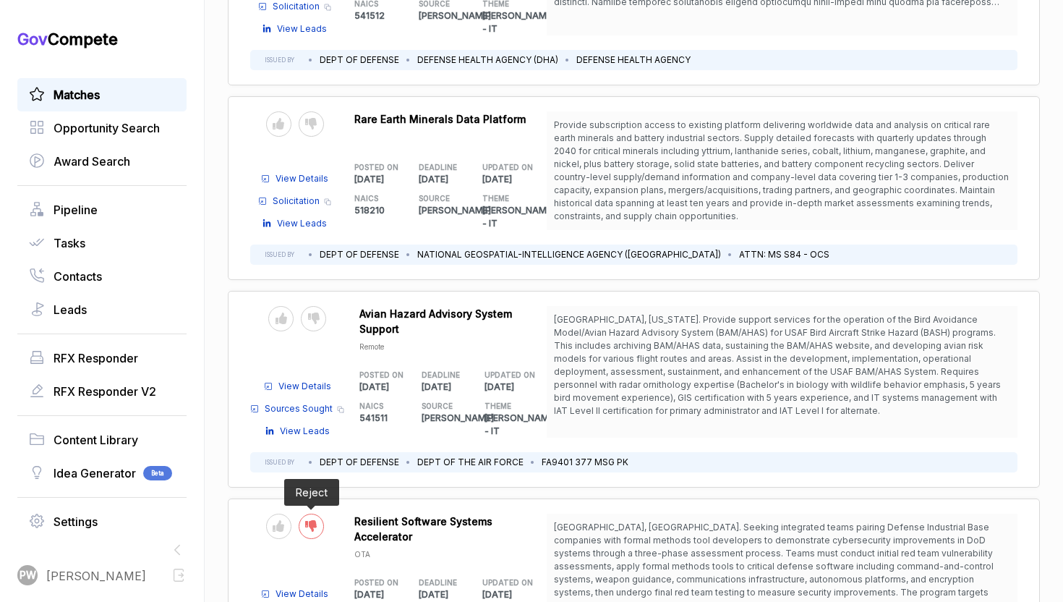
scroll to position [4609, 0]
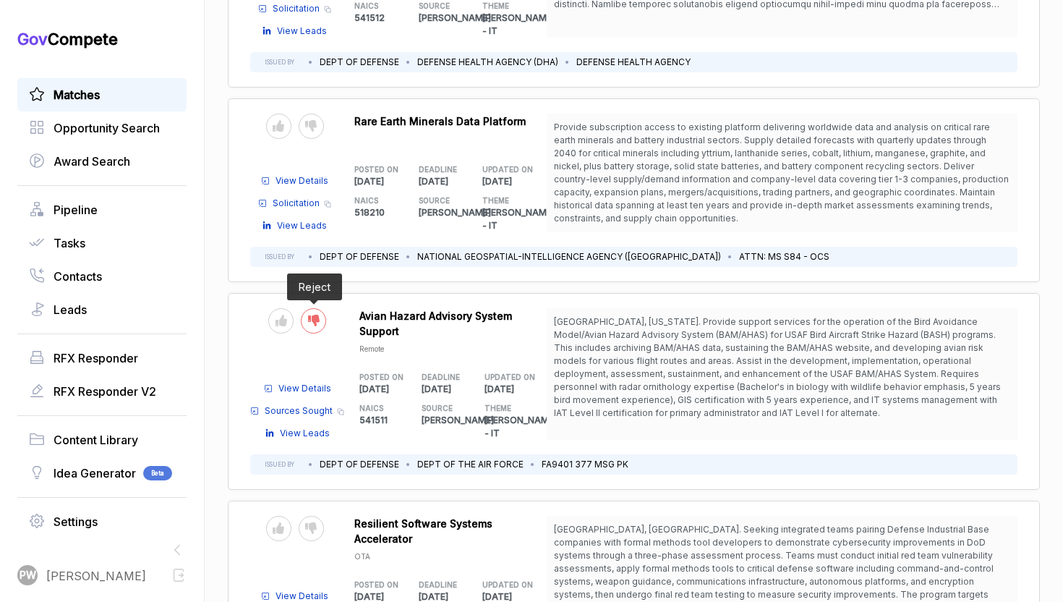
click at [309, 315] on icon at bounding box center [314, 321] width 12 height 12
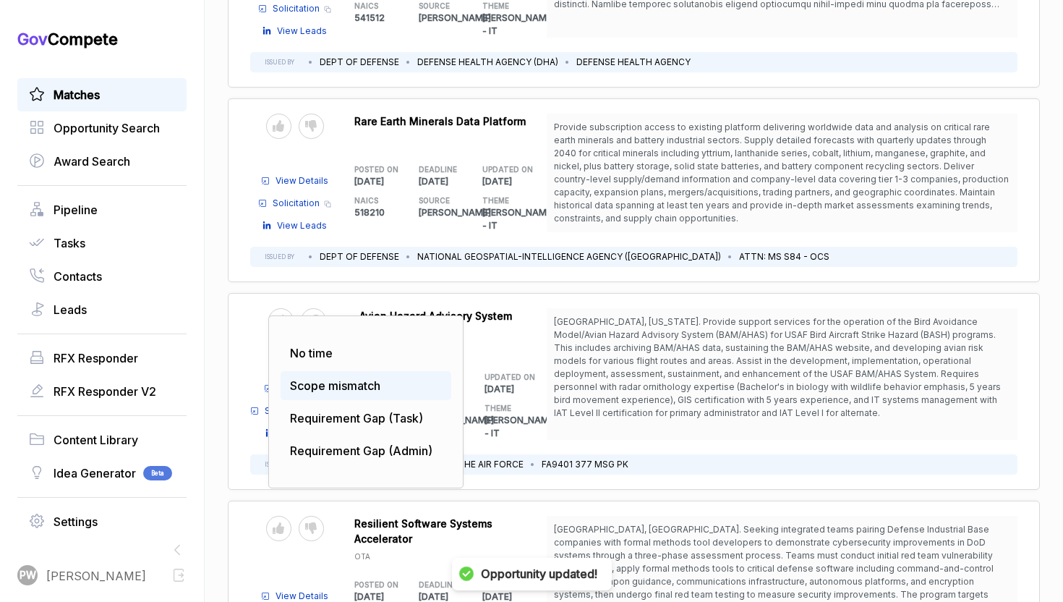
click at [341, 378] on span "Scope mismatch" at bounding box center [335, 385] width 90 height 14
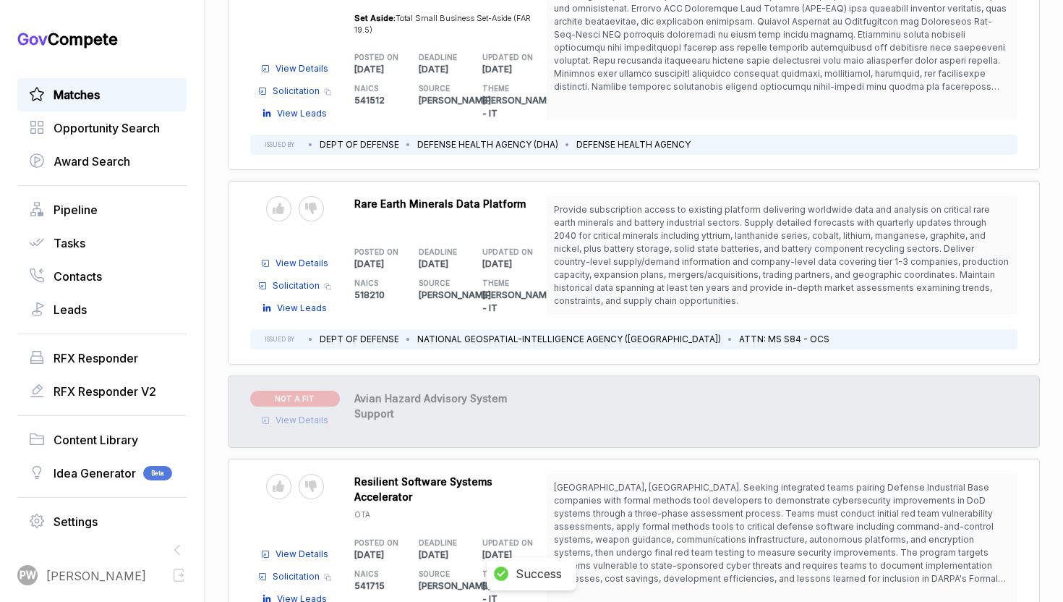
scroll to position [4559, 0]
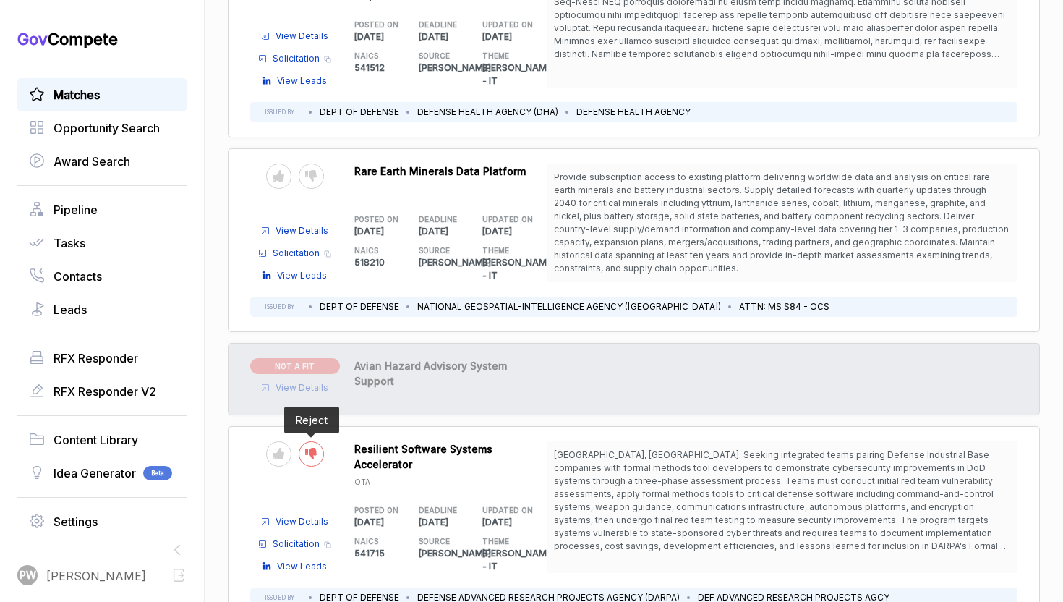
click at [302, 441] on div at bounding box center [311, 453] width 25 height 25
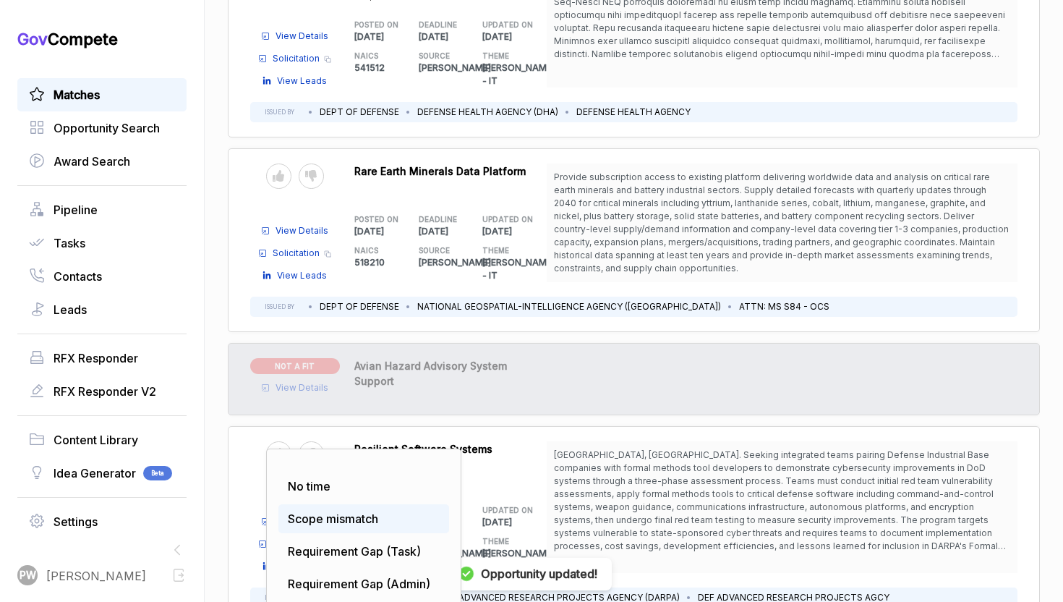
click at [328, 511] on span "Scope mismatch" at bounding box center [333, 518] width 90 height 14
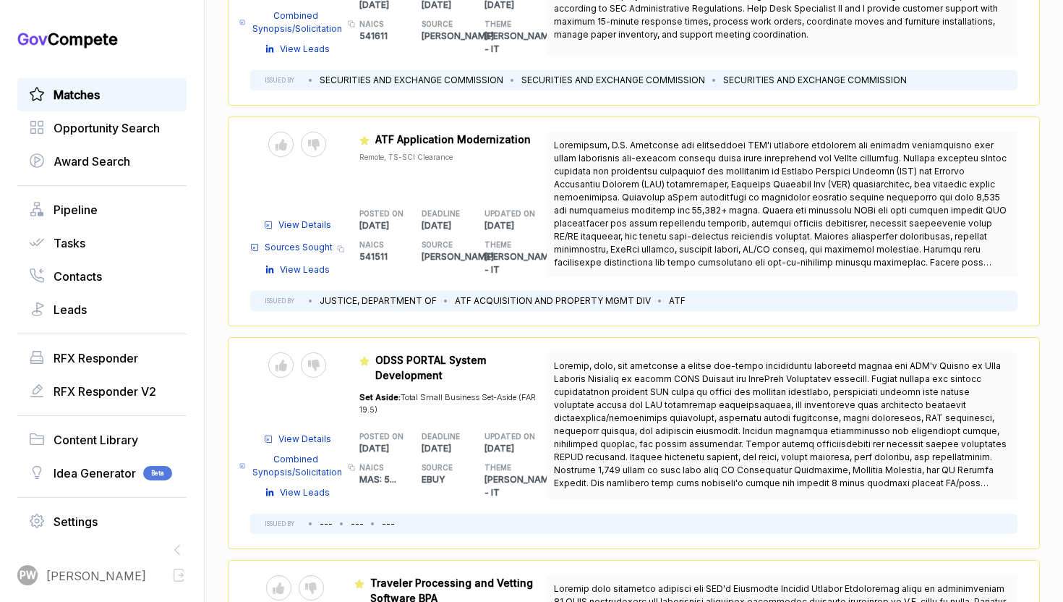
scroll to position [1701, 0]
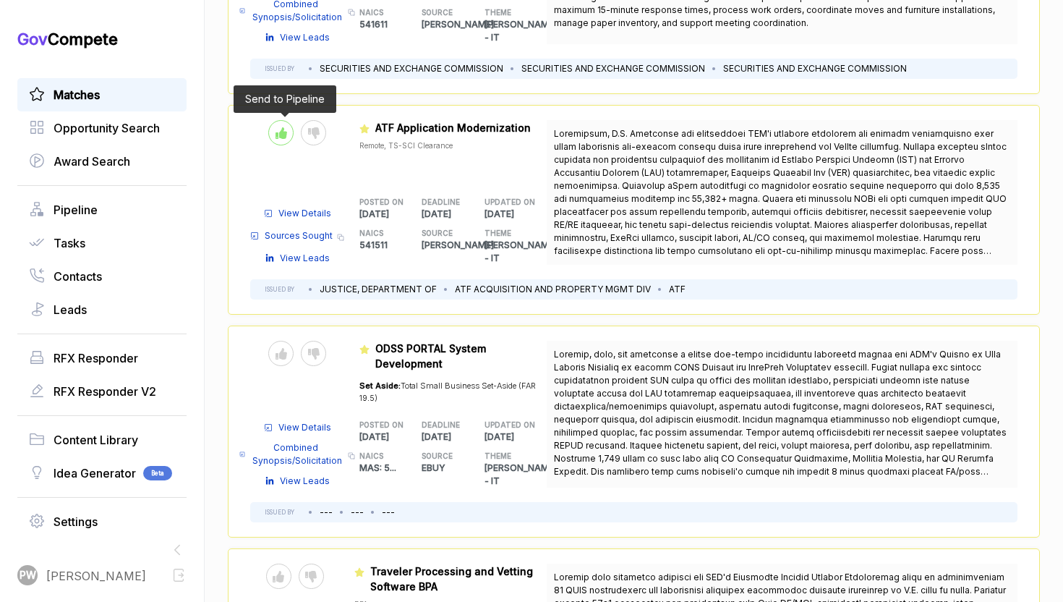
click at [288, 120] on div at bounding box center [280, 132] width 25 height 25
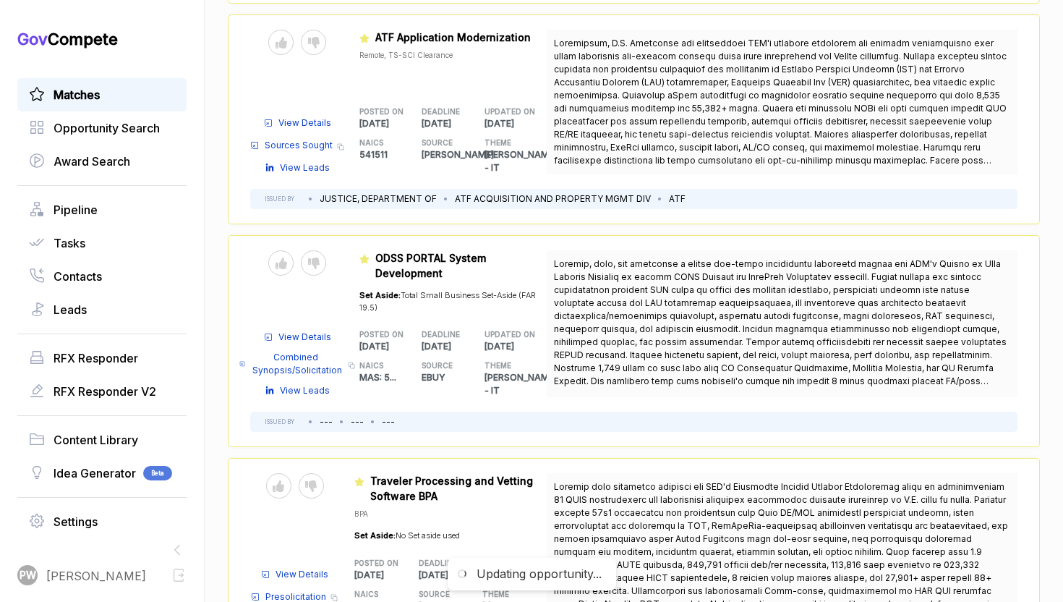
scroll to position [1798, 0]
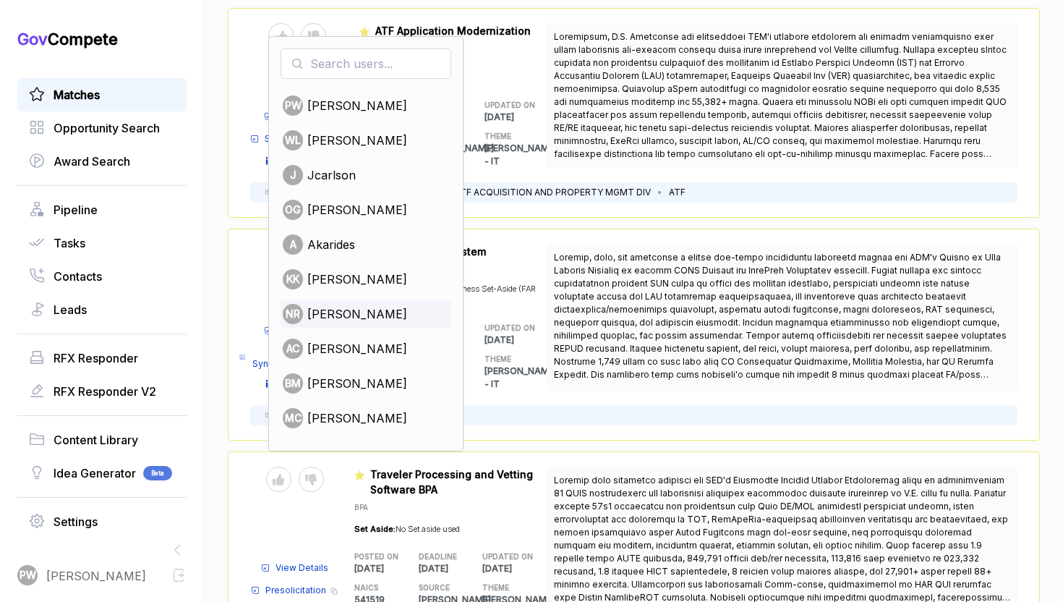
click at [356, 305] on span "nabor reyna" at bounding box center [357, 313] width 100 height 17
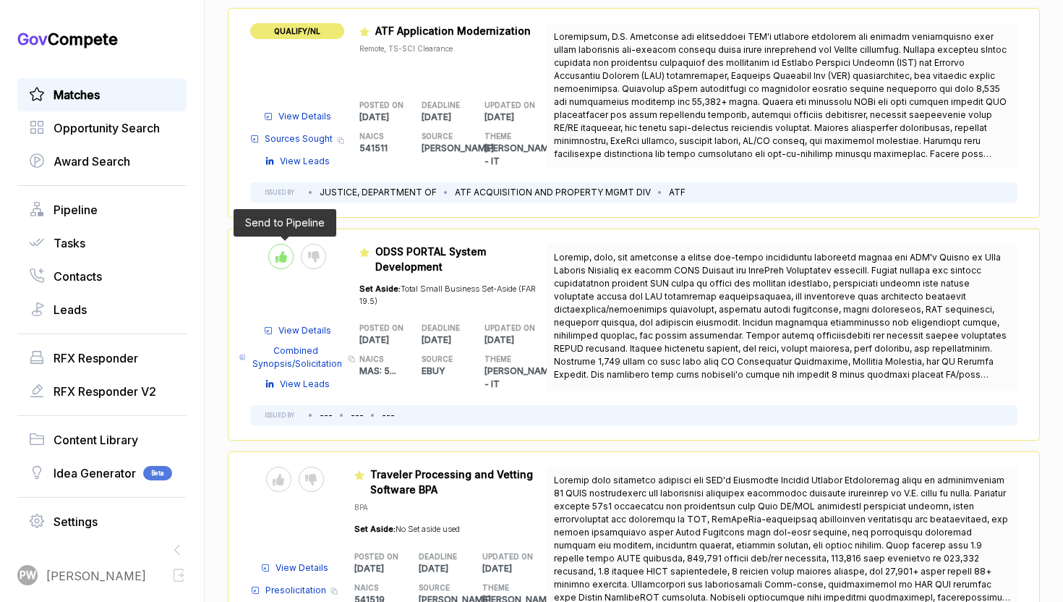
click at [279, 251] on icon at bounding box center [281, 257] width 12 height 12
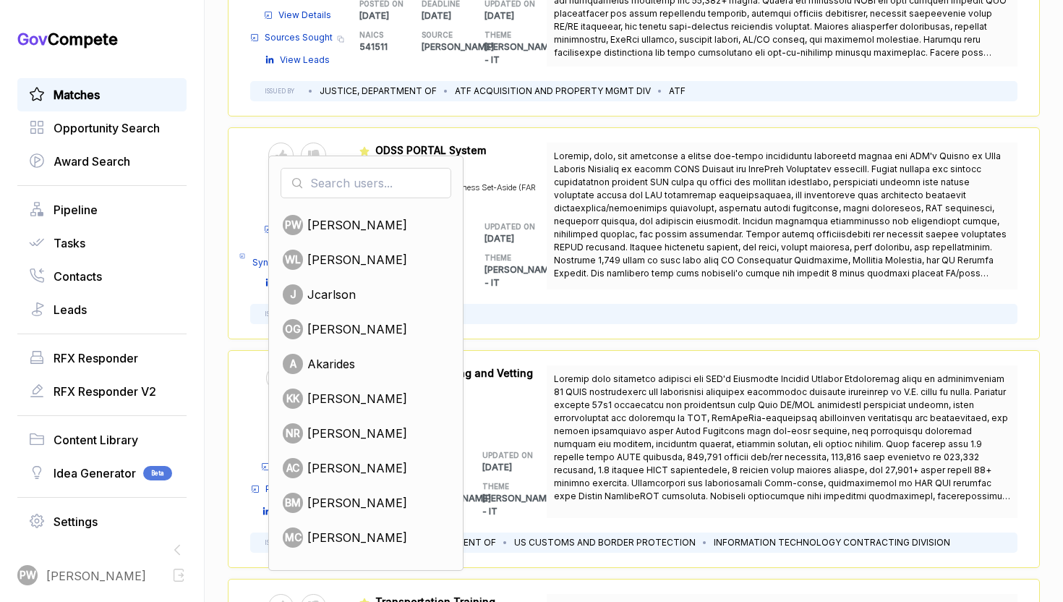
scroll to position [1907, 0]
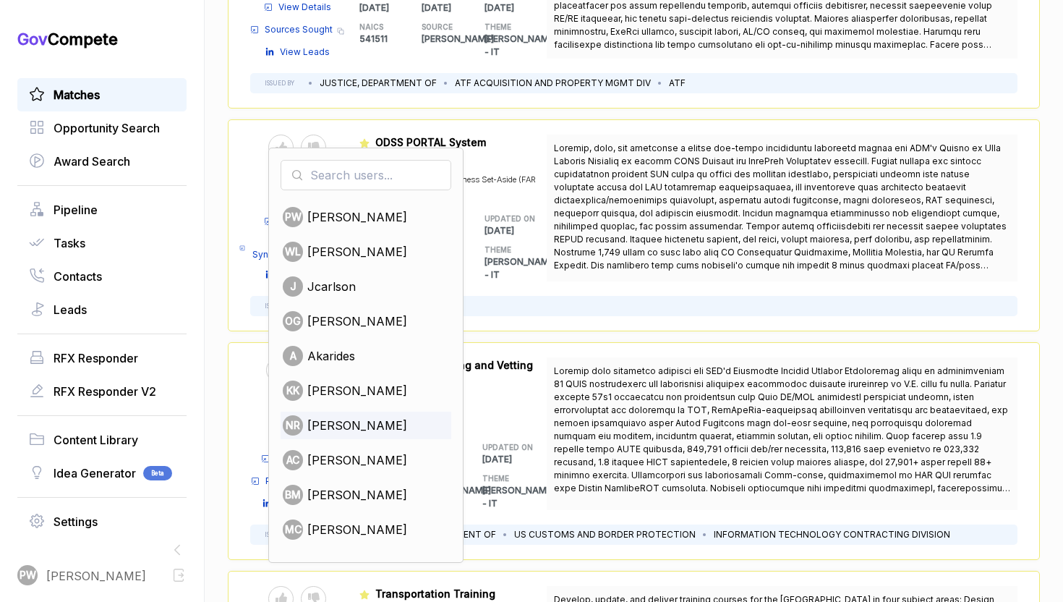
click at [354, 416] on span "nabor reyna" at bounding box center [357, 424] width 100 height 17
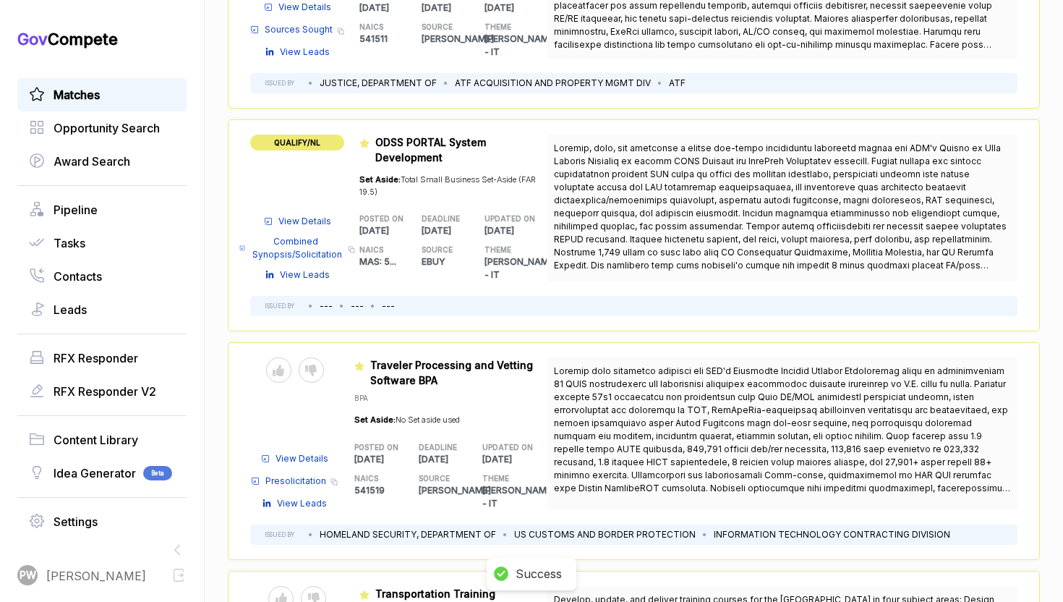
click at [307, 235] on span "Combined Synopsis/Solicitation" at bounding box center [297, 248] width 93 height 26
click at [315, 215] on span "View Details" at bounding box center [304, 221] width 53 height 13
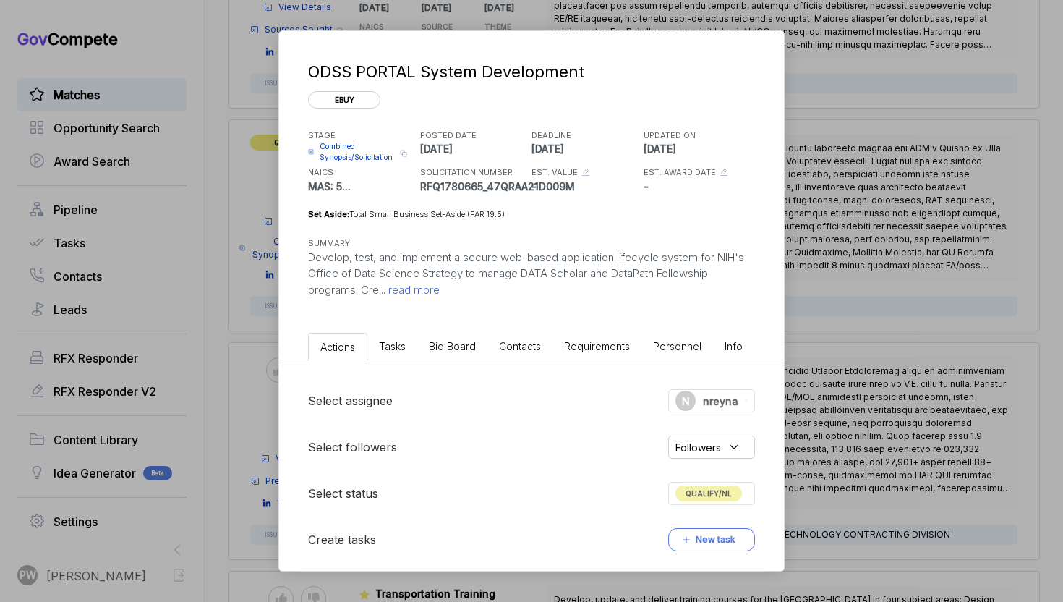
click at [425, 295] on span "read more" at bounding box center [412, 290] width 54 height 14
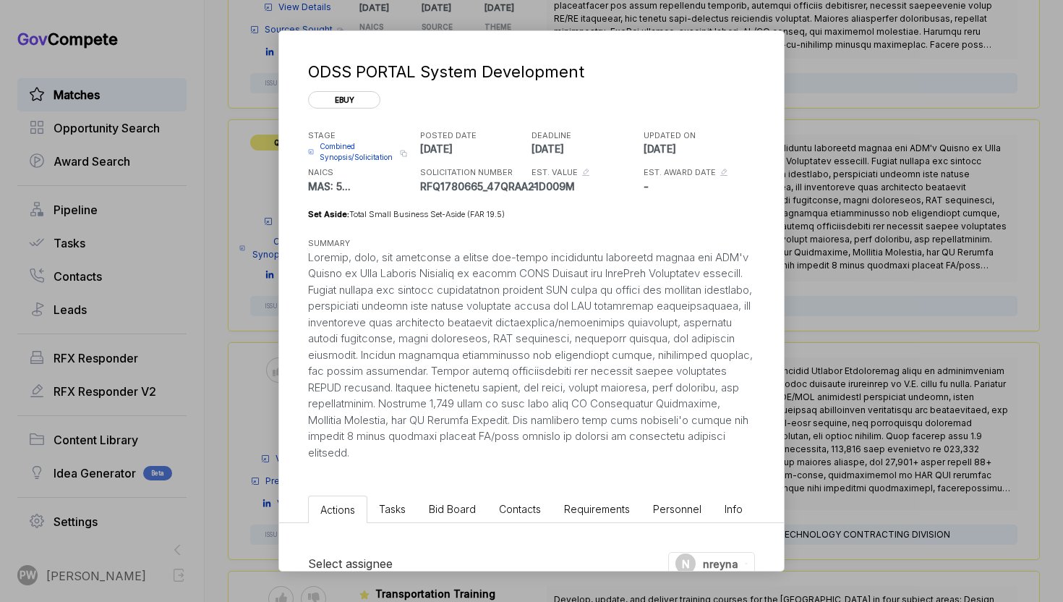
click at [417, 507] on li "Bid Board" at bounding box center [452, 508] width 70 height 27
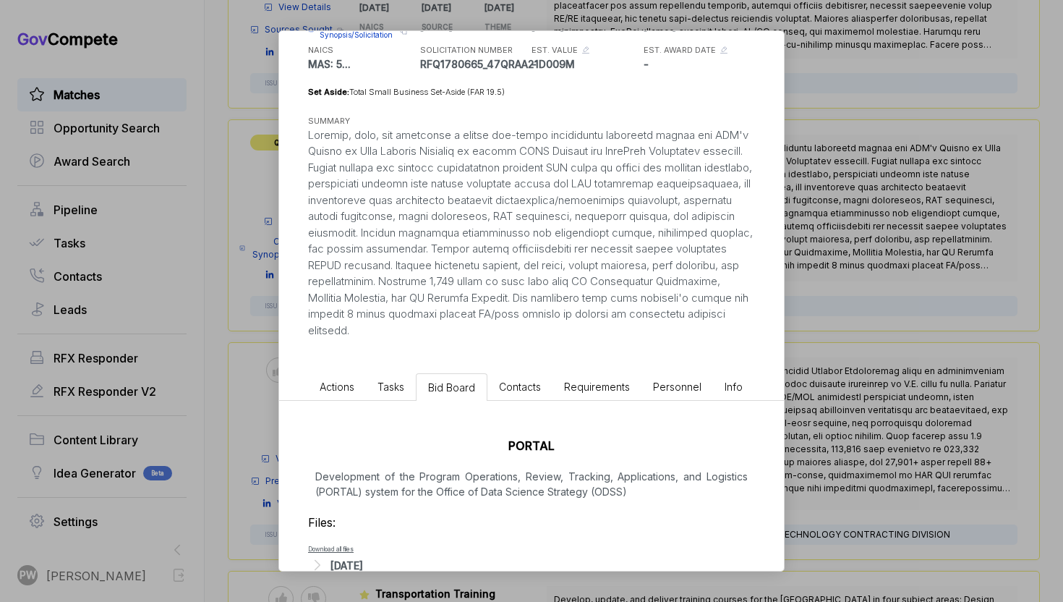
scroll to position [154, 0]
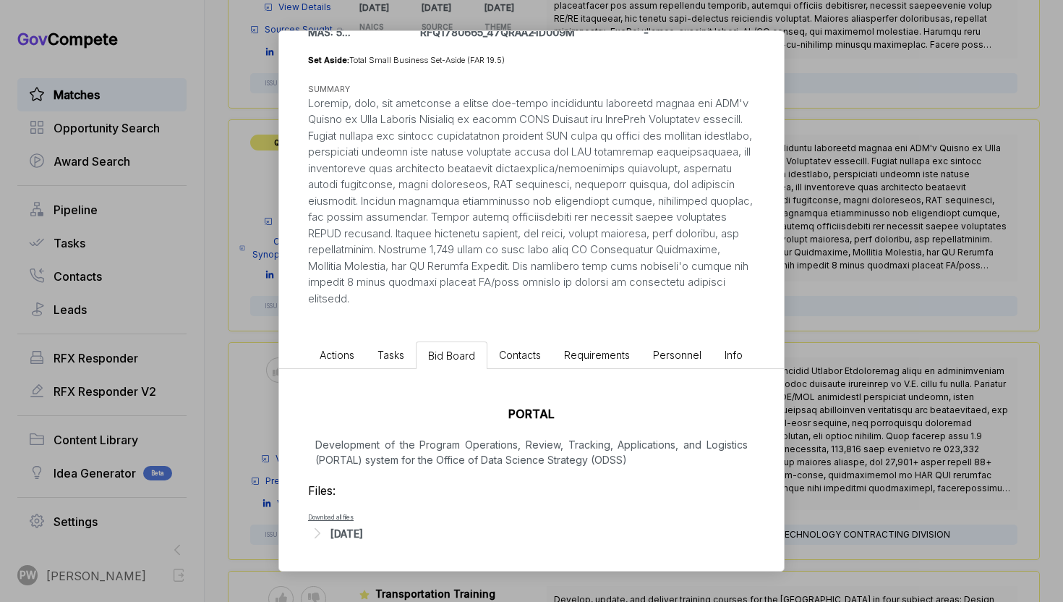
click at [346, 346] on li "Actions" at bounding box center [337, 354] width 58 height 27
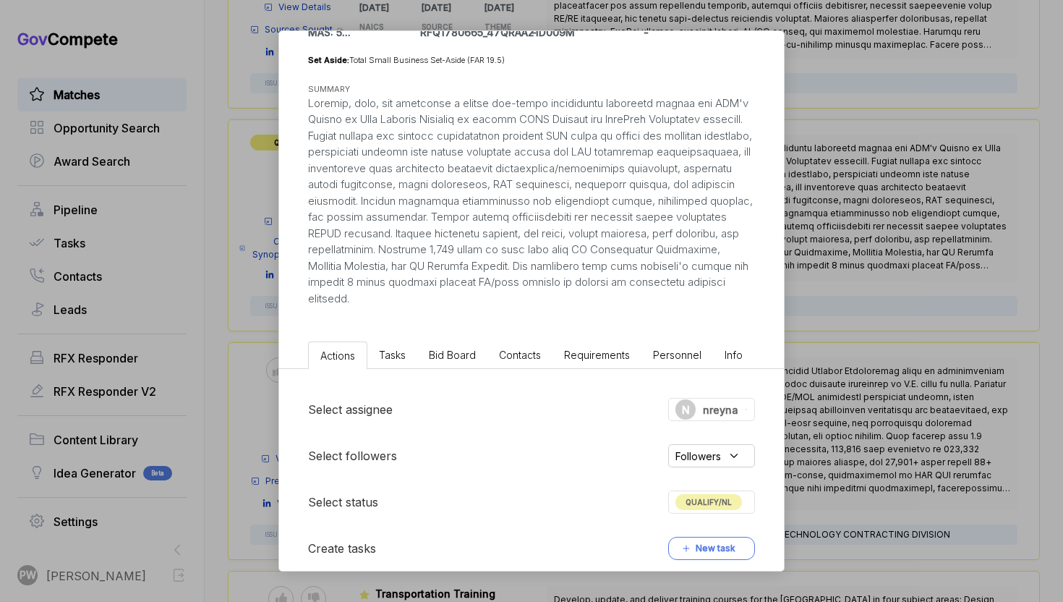
scroll to position [375, 0]
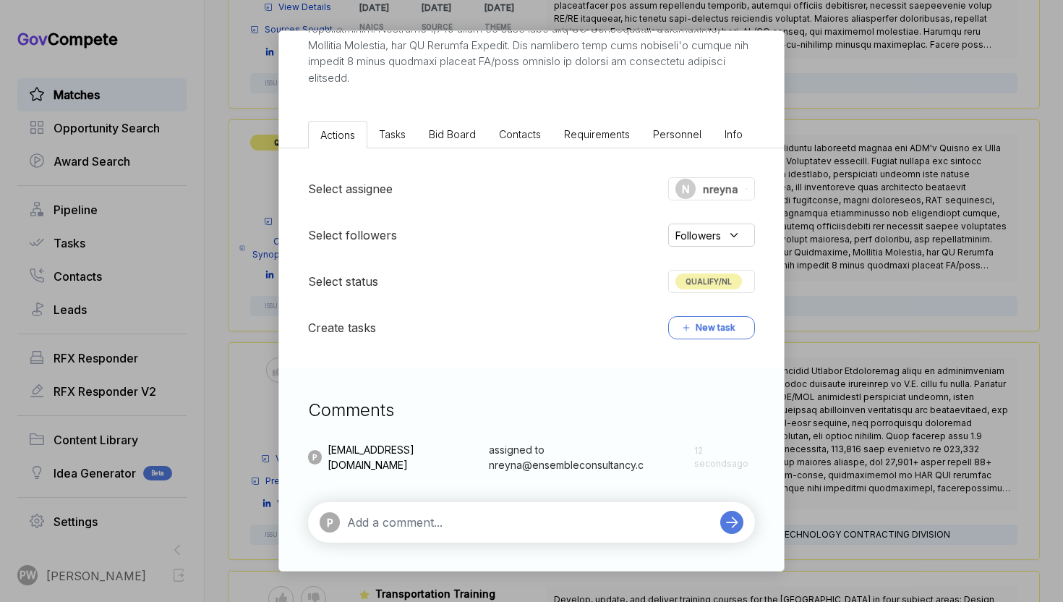
click at [437, 518] on textarea at bounding box center [530, 521] width 366 height 17
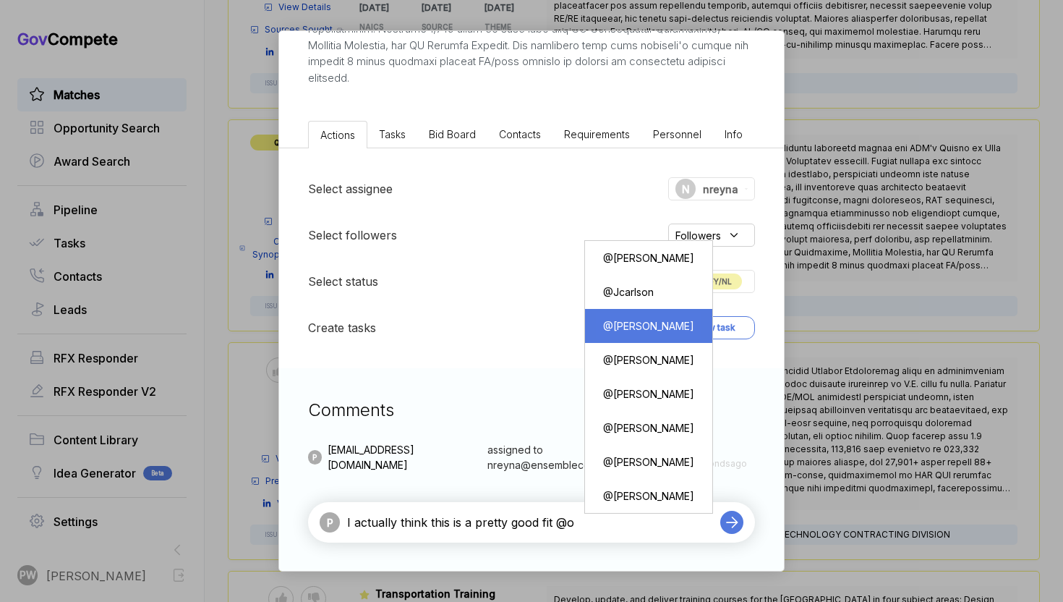
click at [679, 317] on div "@ Oliver Gerland" at bounding box center [649, 325] width 106 height 27
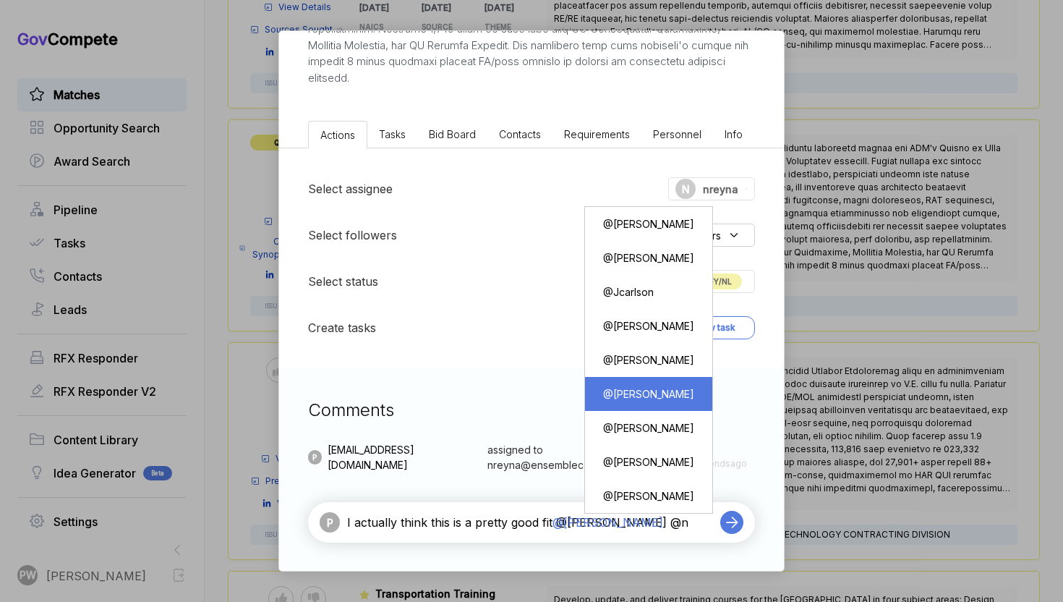
click at [628, 394] on div "@ Nabor reyna" at bounding box center [649, 393] width 106 height 27
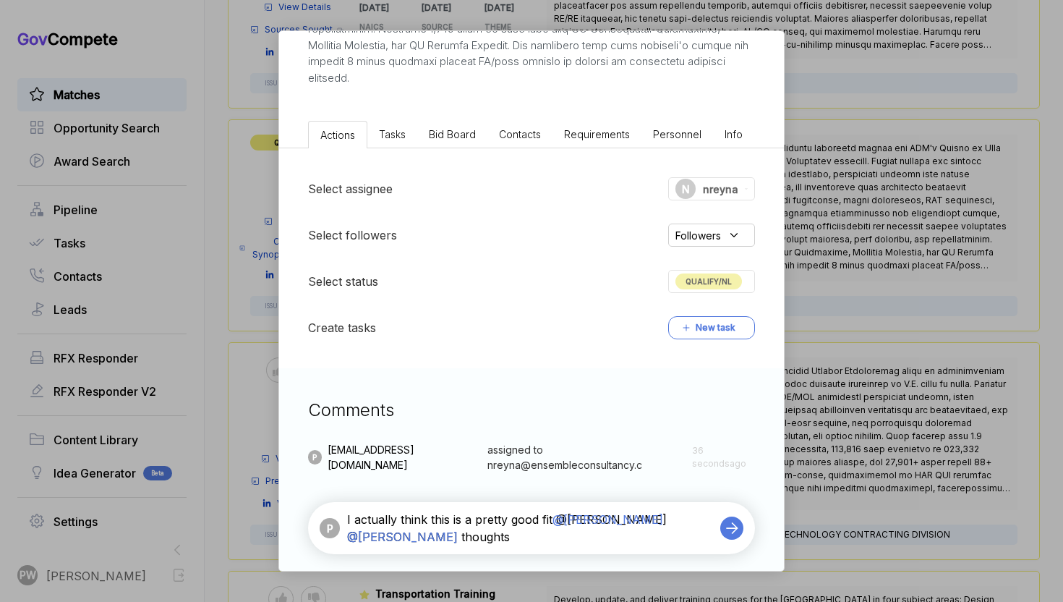
type textarea "I actually think this is a pretty good fit @Oliver Gerland @Nabor reyna thought…"
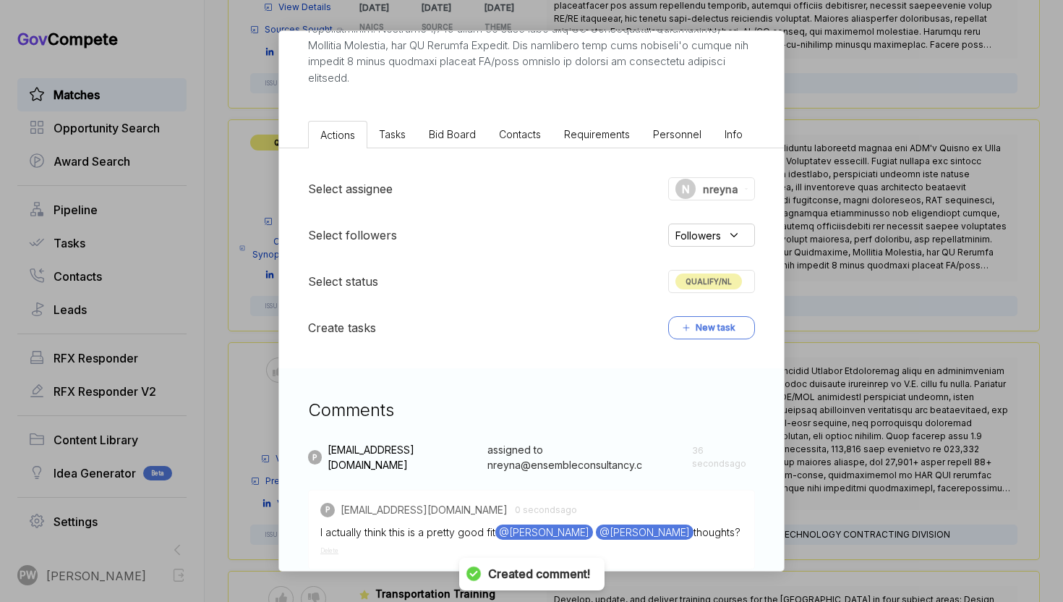
click at [938, 328] on div "ODSS PORTAL System Development ebuy STAGE Combined Synopsis/Solicitation Copy l…" at bounding box center [531, 301] width 1063 height 602
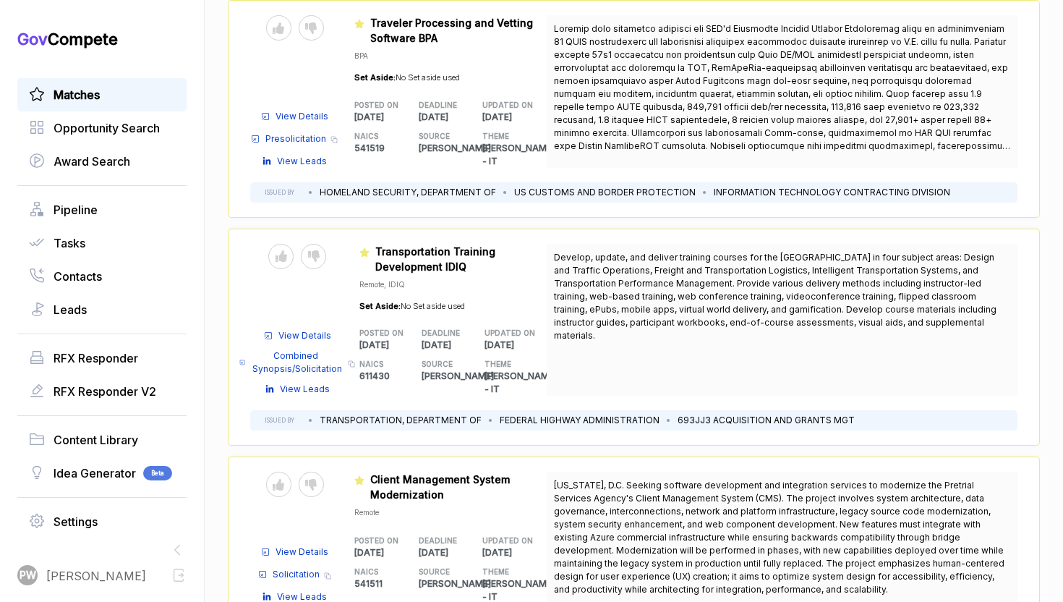
scroll to position [2251, 0]
click at [370, 337] on div "Send to Pipeline Reject View Details Combined Synopsis/Solicitation Copy link V…" at bounding box center [634, 336] width 812 height 218
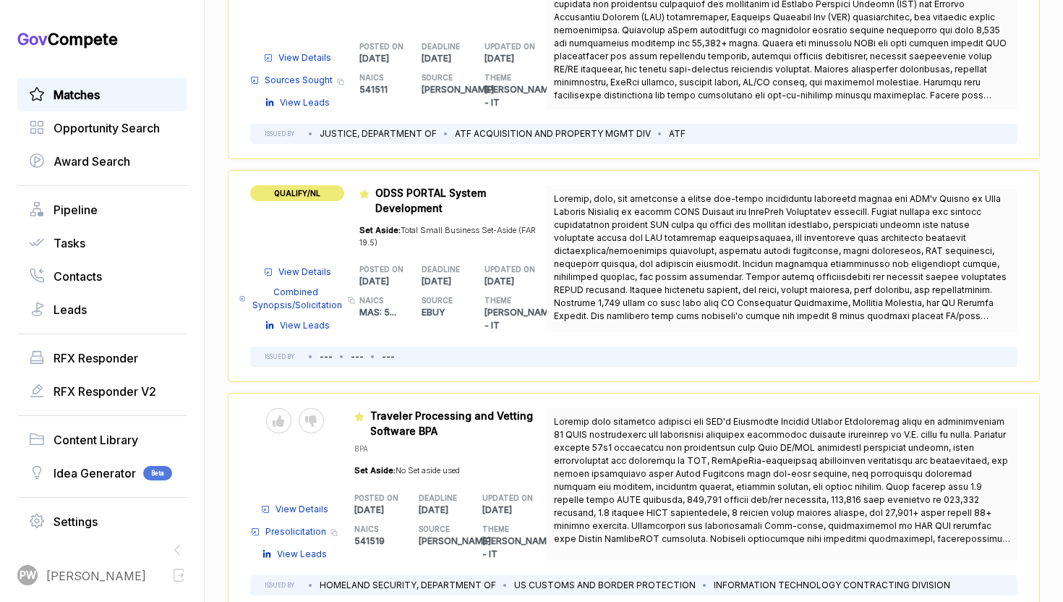
scroll to position [1863, 0]
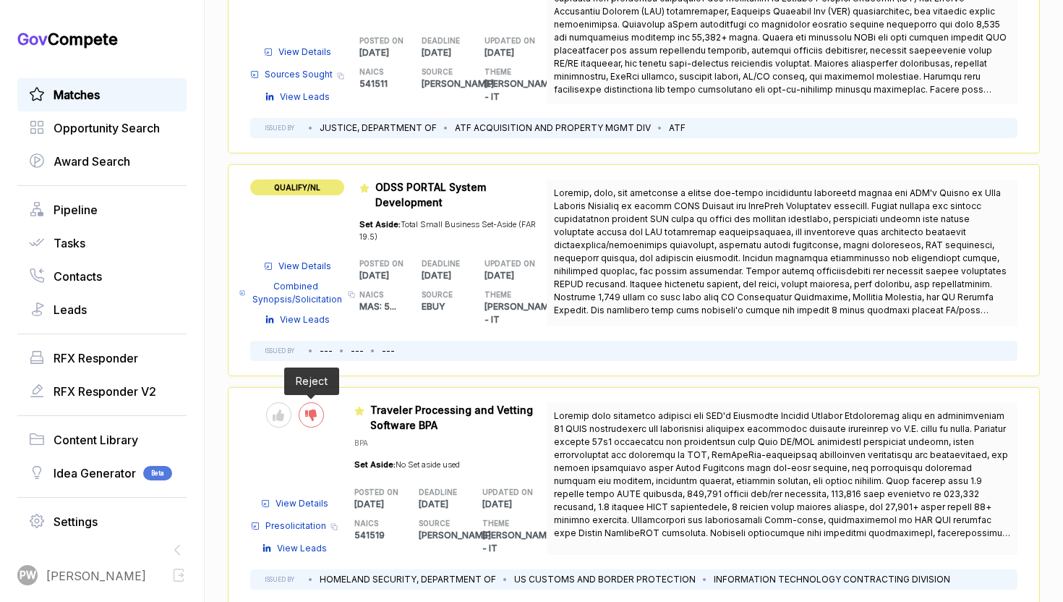
click at [317, 402] on div at bounding box center [311, 414] width 25 height 25
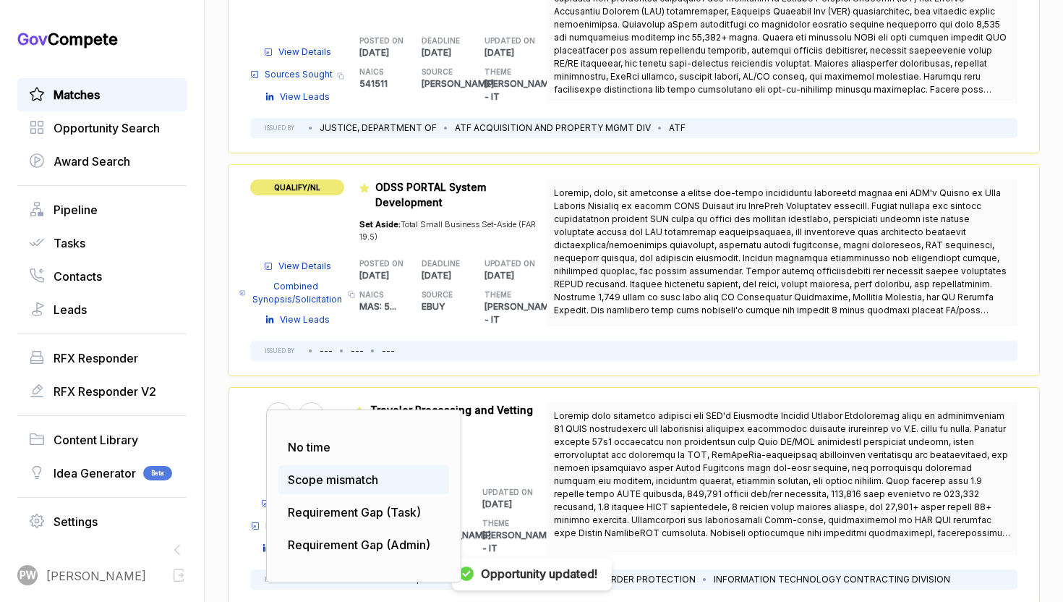
click at [346, 472] on span "Scope mismatch" at bounding box center [333, 479] width 90 height 14
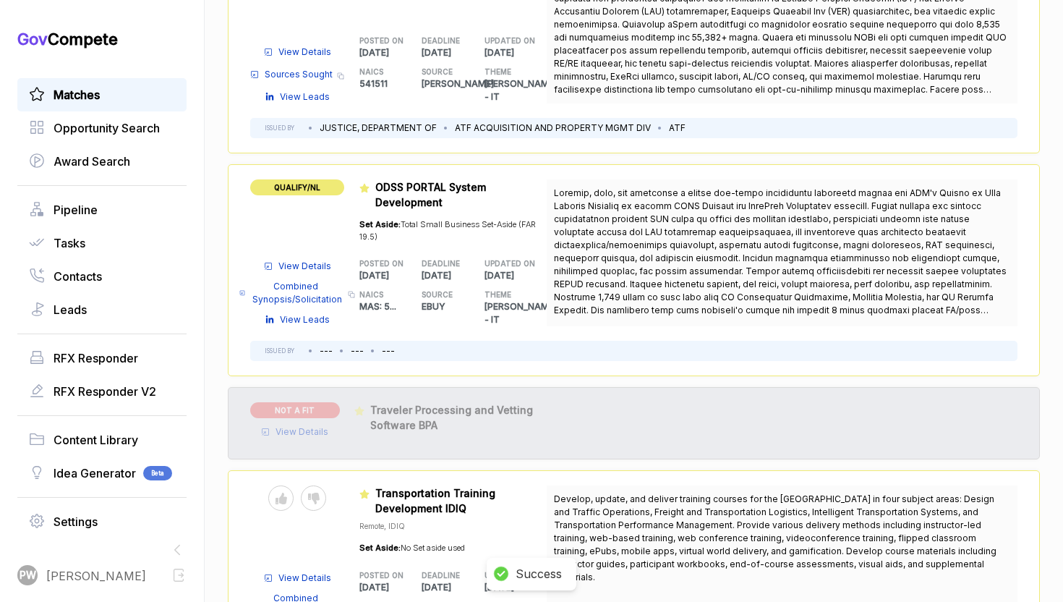
click at [297, 390] on div "NOT A FIT View Details Featured 20150352 Traveler Processing and Vetting Softwa…" at bounding box center [634, 423] width 812 height 72
click at [292, 425] on span "View Details" at bounding box center [301, 431] width 53 height 13
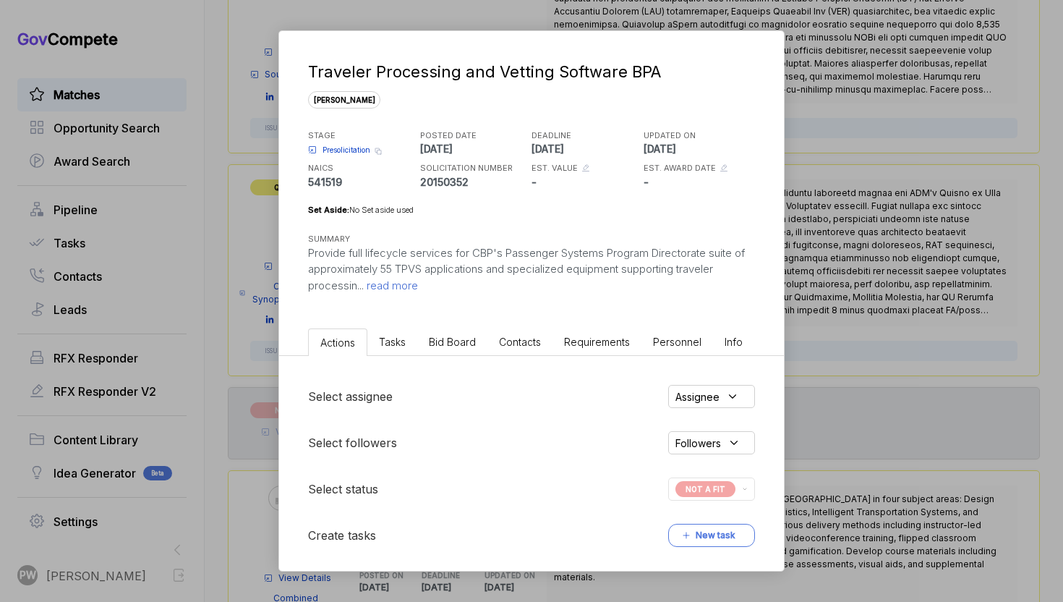
scroll to position [158, 0]
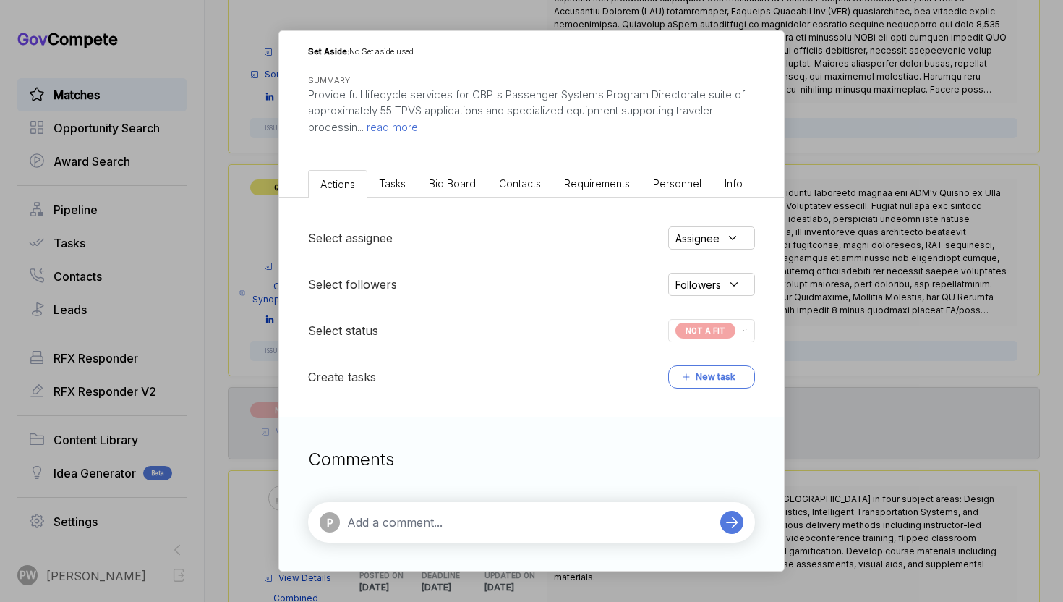
click at [434, 512] on div "P" at bounding box center [516, 522] width 393 height 20
type textarea "too large."
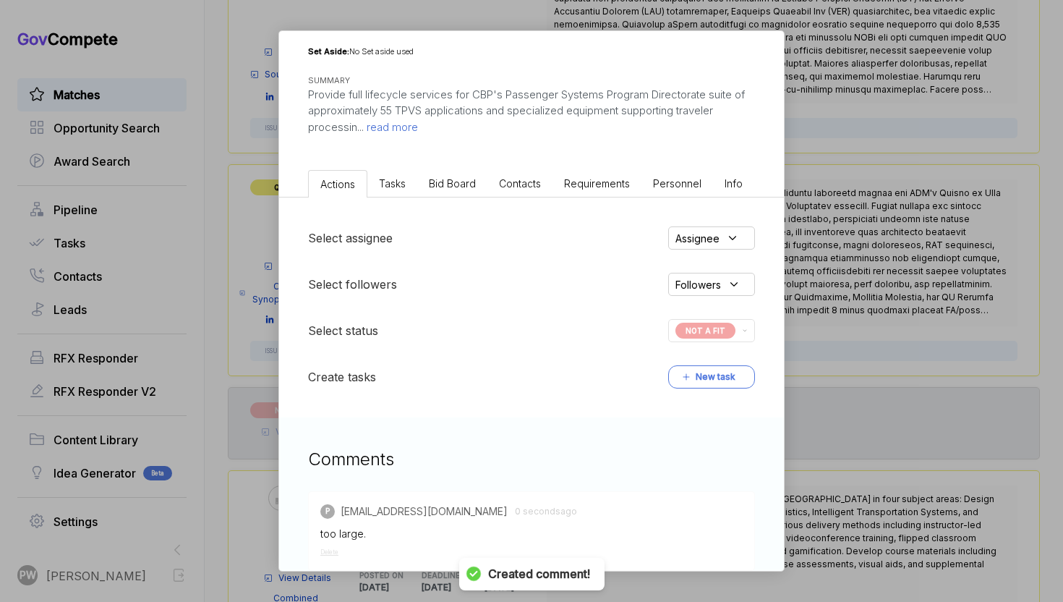
click at [884, 468] on div "Traveler Processing and Vetting Software BPA sam STAGE Presolicitation Copy lin…" at bounding box center [531, 301] width 1063 height 602
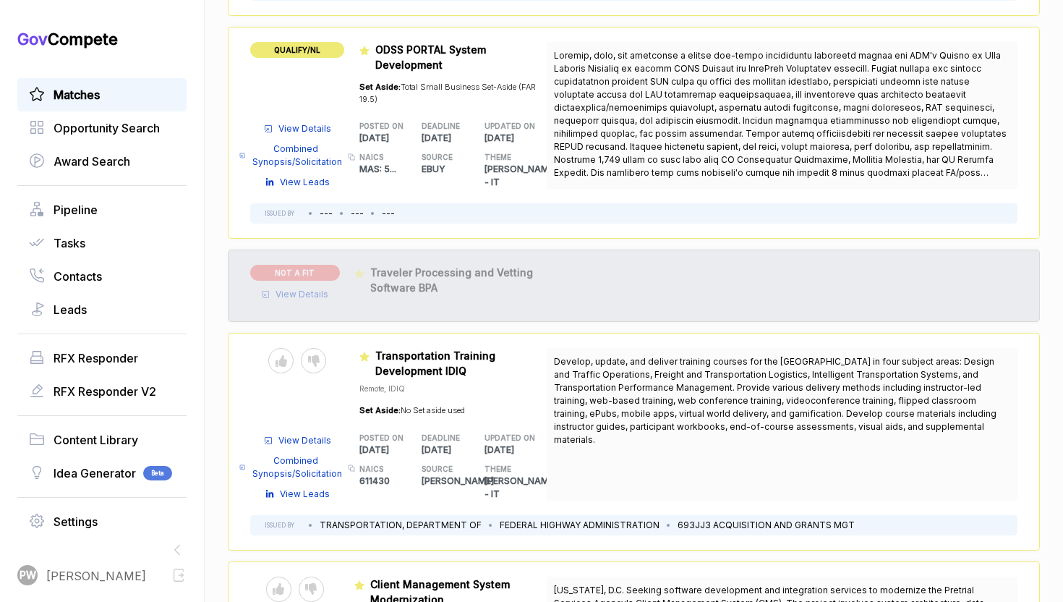
scroll to position [2004, 0]
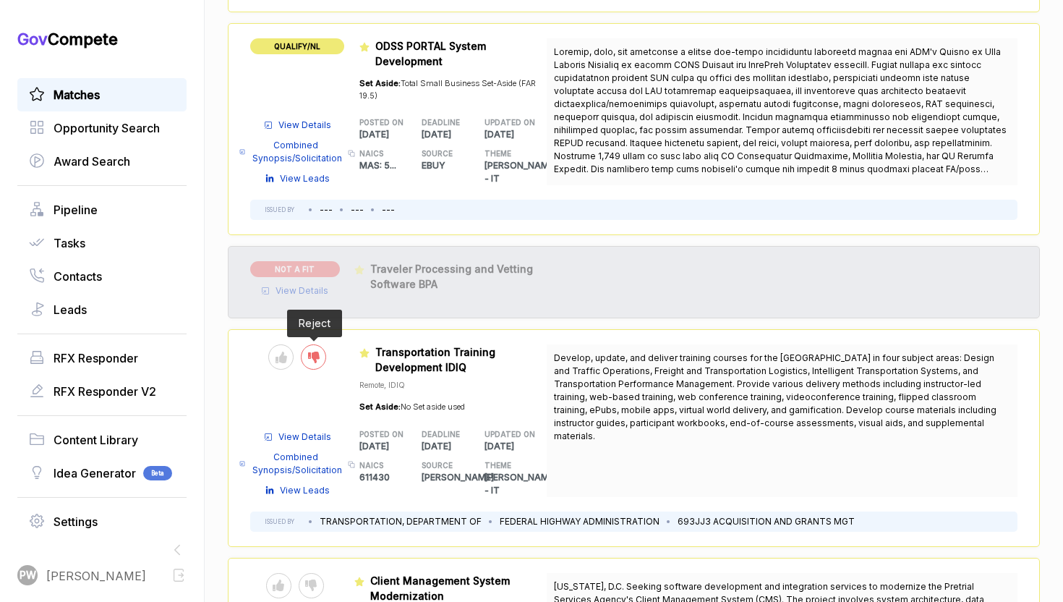
click at [317, 344] on div at bounding box center [313, 356] width 25 height 25
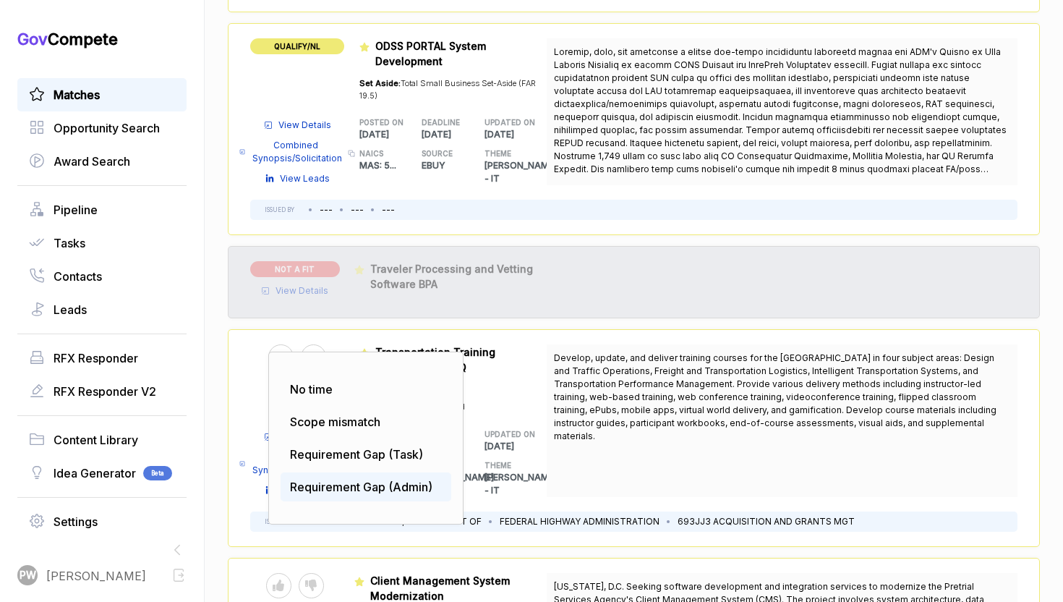
click at [326, 479] on span "Requirement Gap (Admin)" at bounding box center [361, 486] width 142 height 14
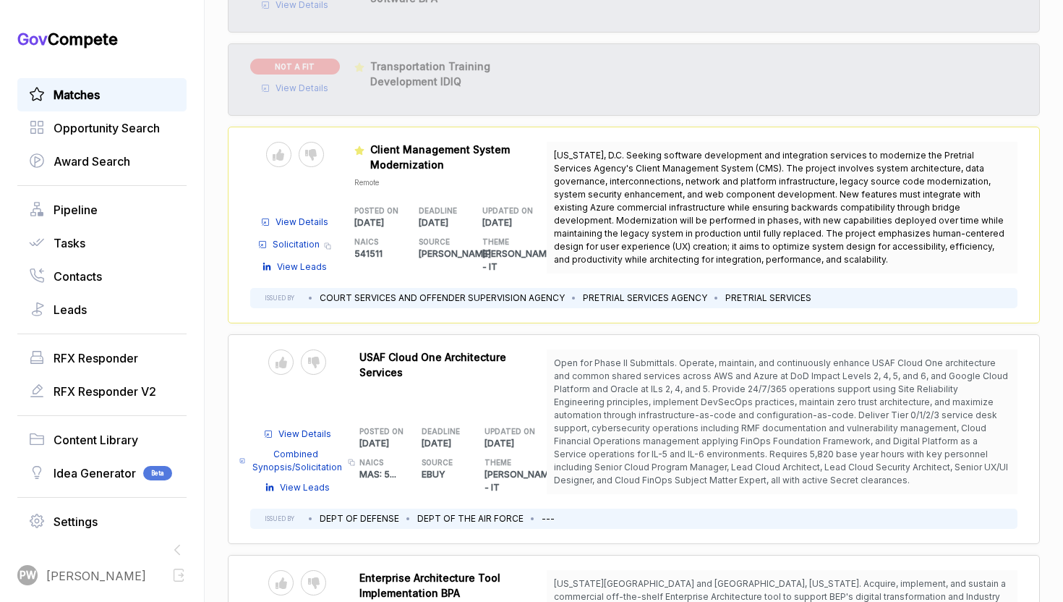
scroll to position [2291, 0]
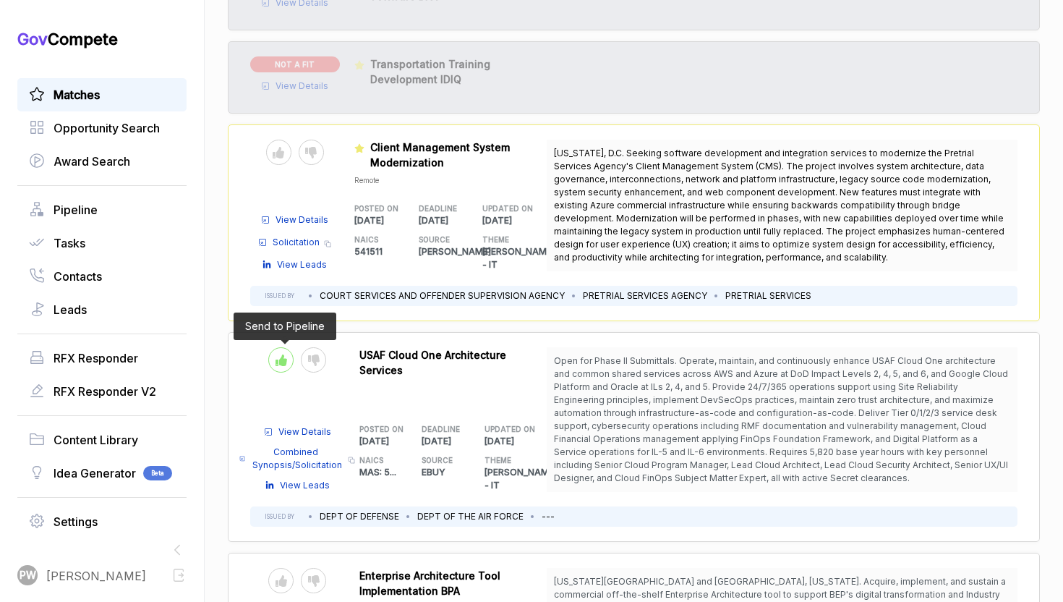
click at [272, 347] on div at bounding box center [280, 359] width 25 height 25
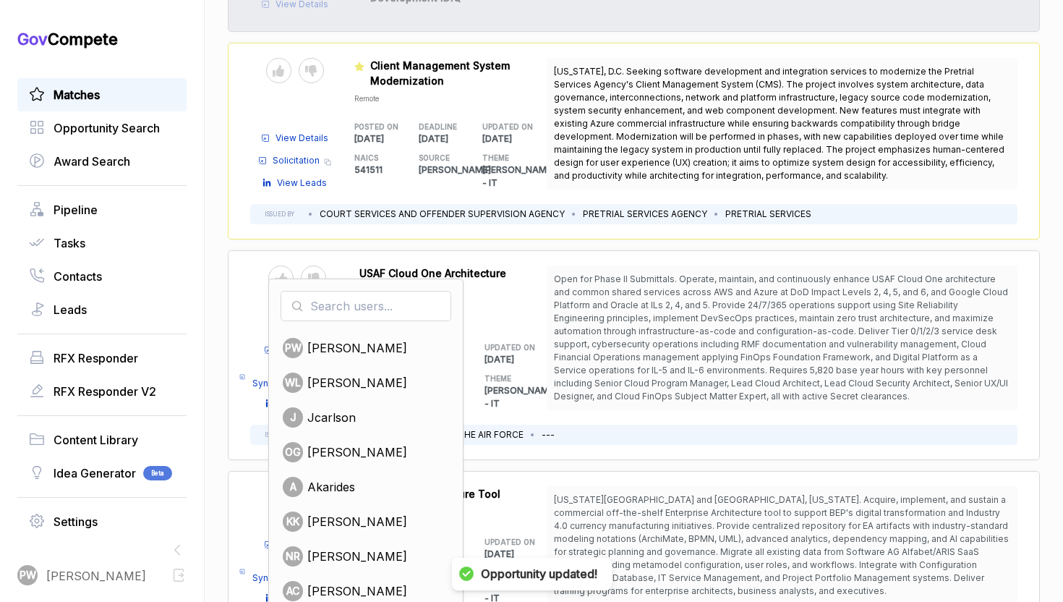
scroll to position [2399, 0]
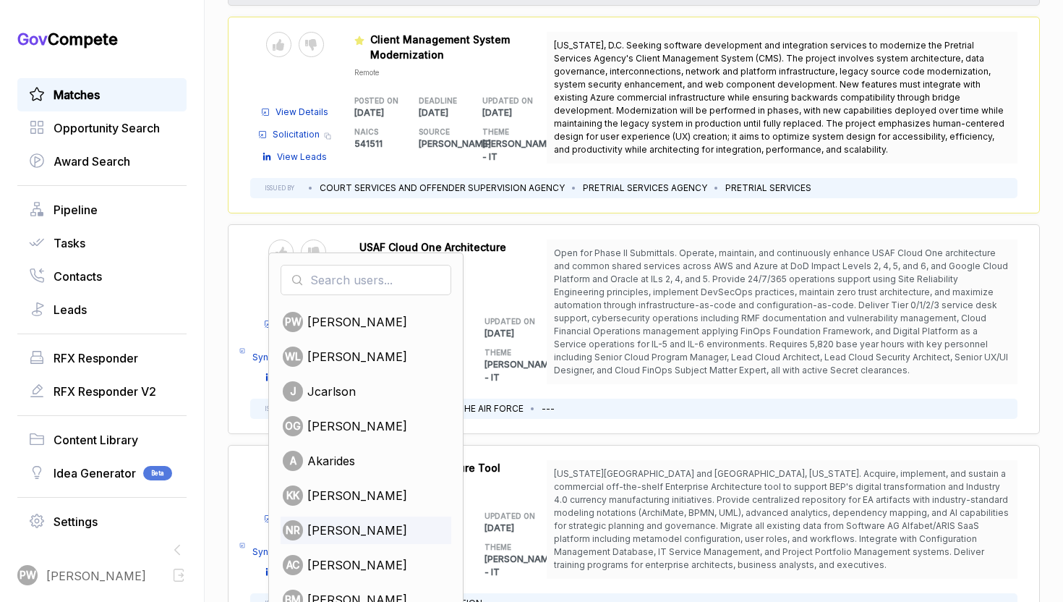
click at [345, 521] on span "nabor reyna" at bounding box center [357, 529] width 100 height 17
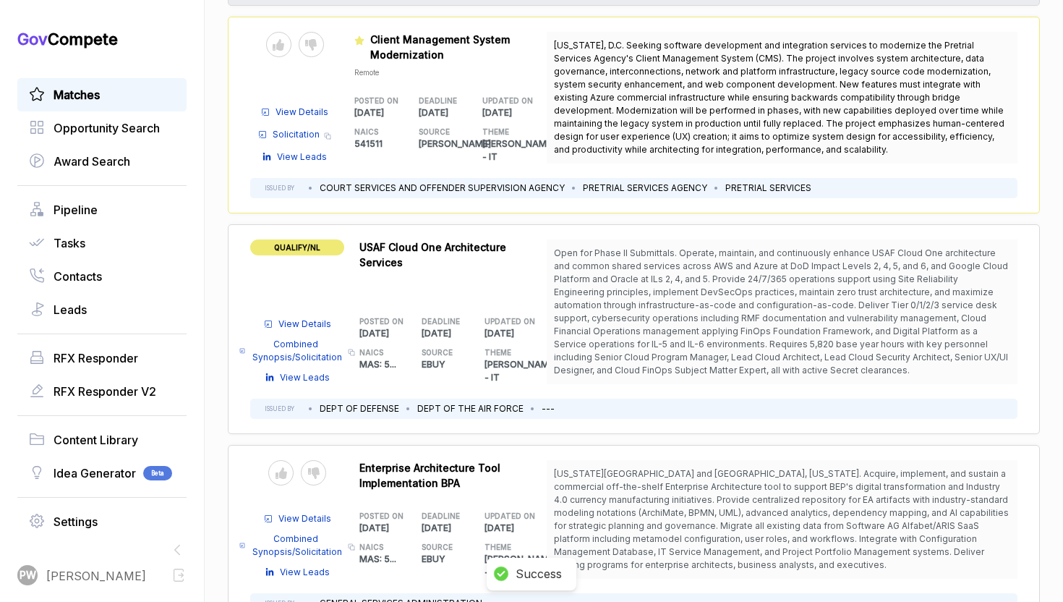
click at [314, 317] on span "View Details" at bounding box center [304, 323] width 53 height 13
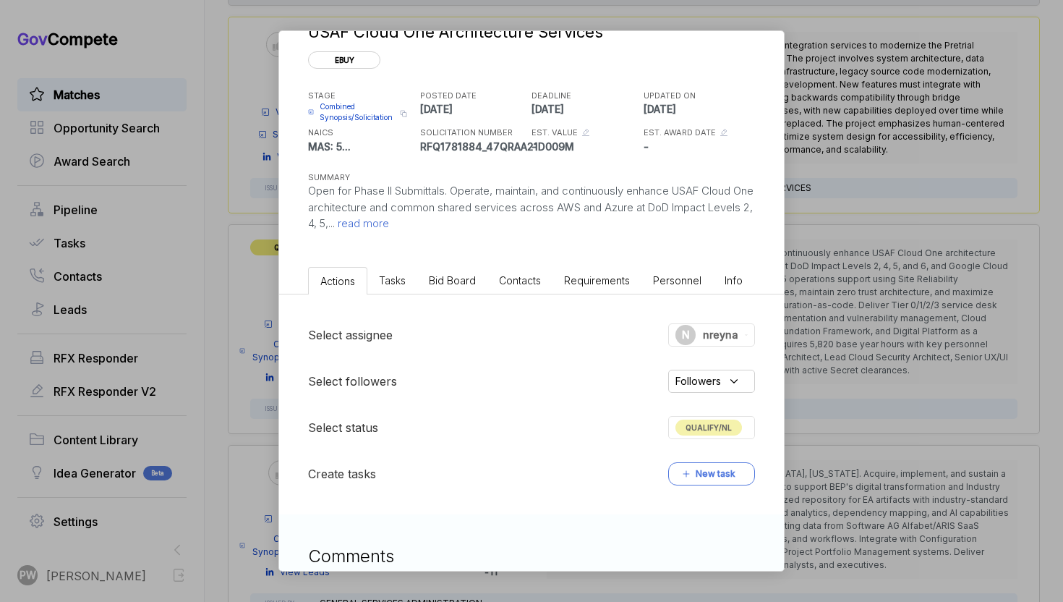
scroll to position [186, 0]
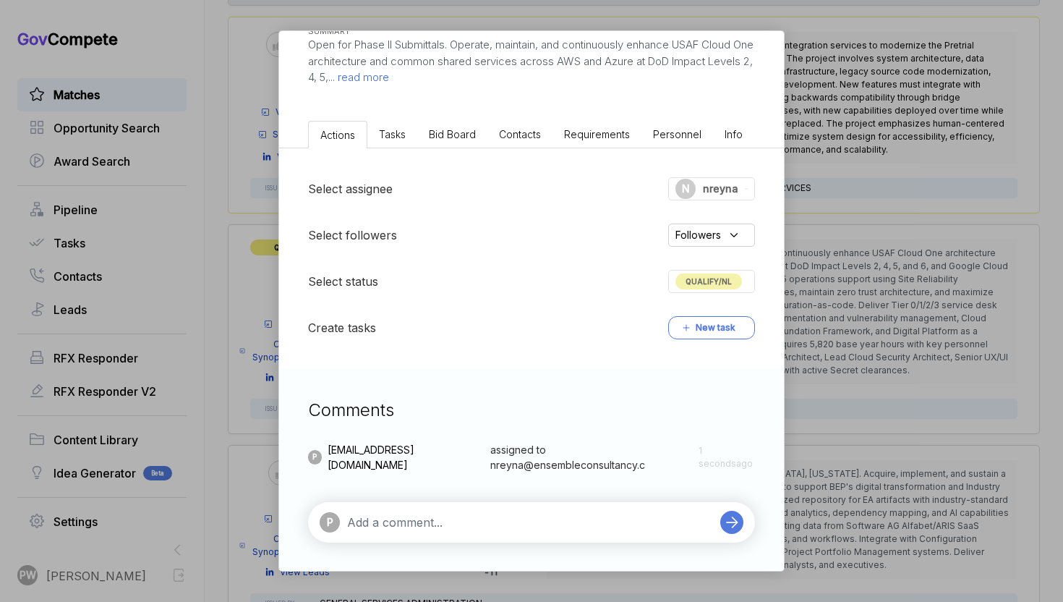
click at [395, 516] on textarea at bounding box center [530, 521] width 366 height 17
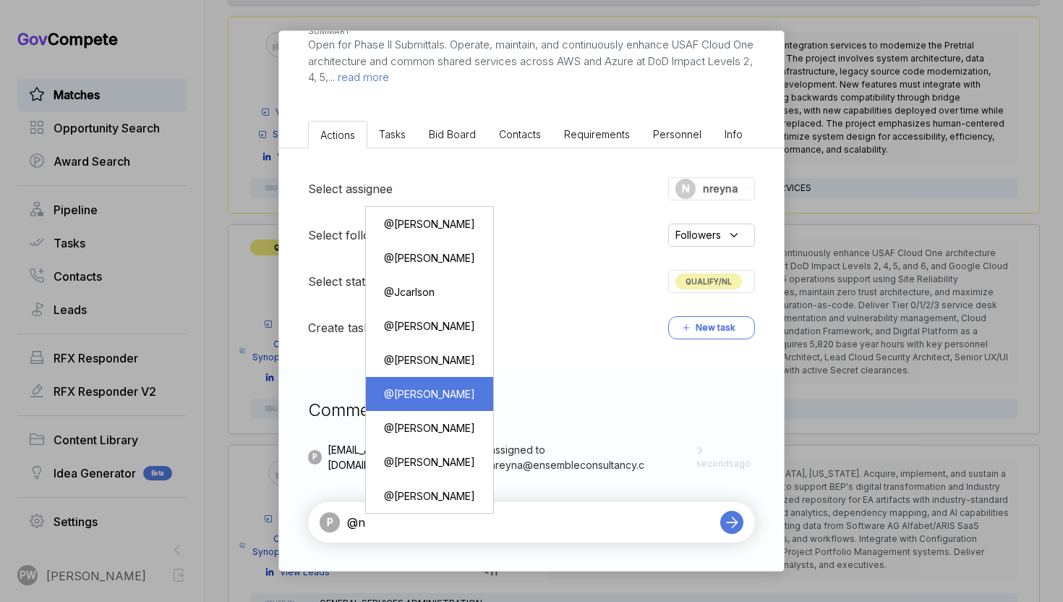
click at [445, 400] on div "@ Nabor reyna" at bounding box center [430, 393] width 106 height 27
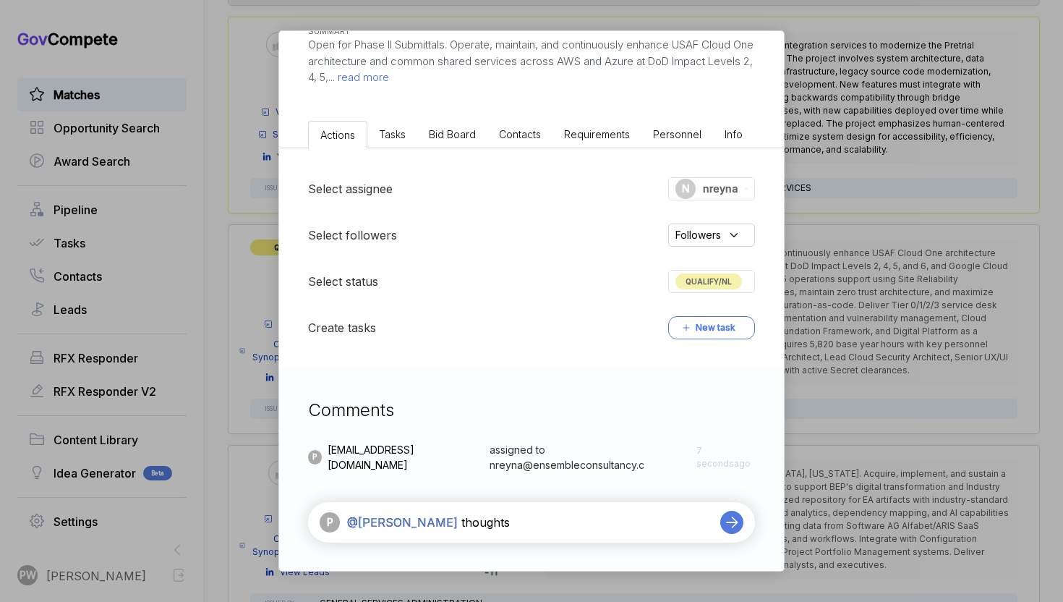
type textarea "@Nabor reyna thoughts?"
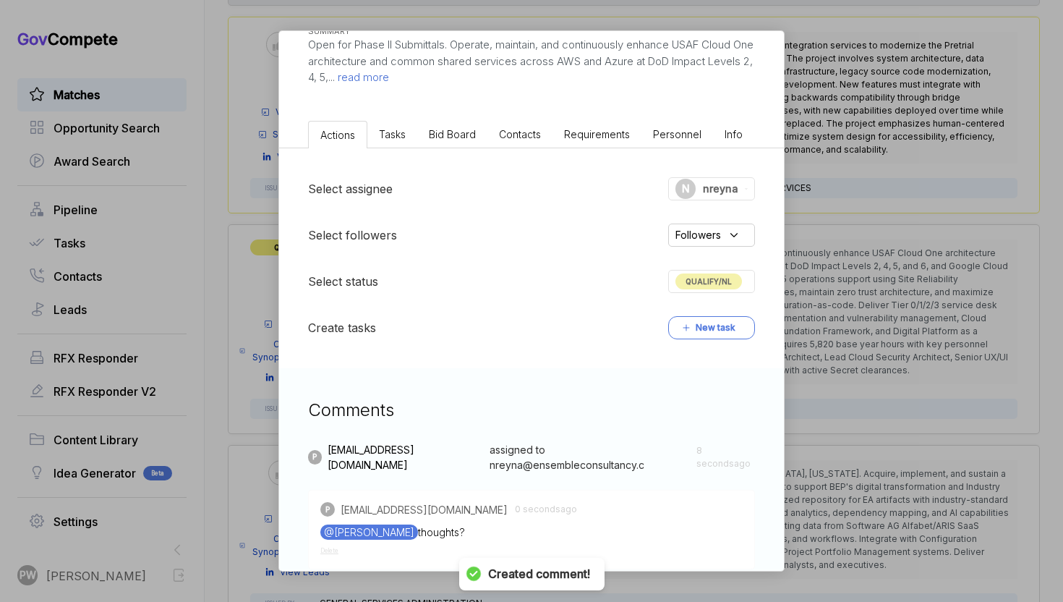
click at [863, 530] on div "USAF Cloud One Architecture Services ebuy STAGE Combined Synopsis/Solicitation …" at bounding box center [531, 301] width 1063 height 602
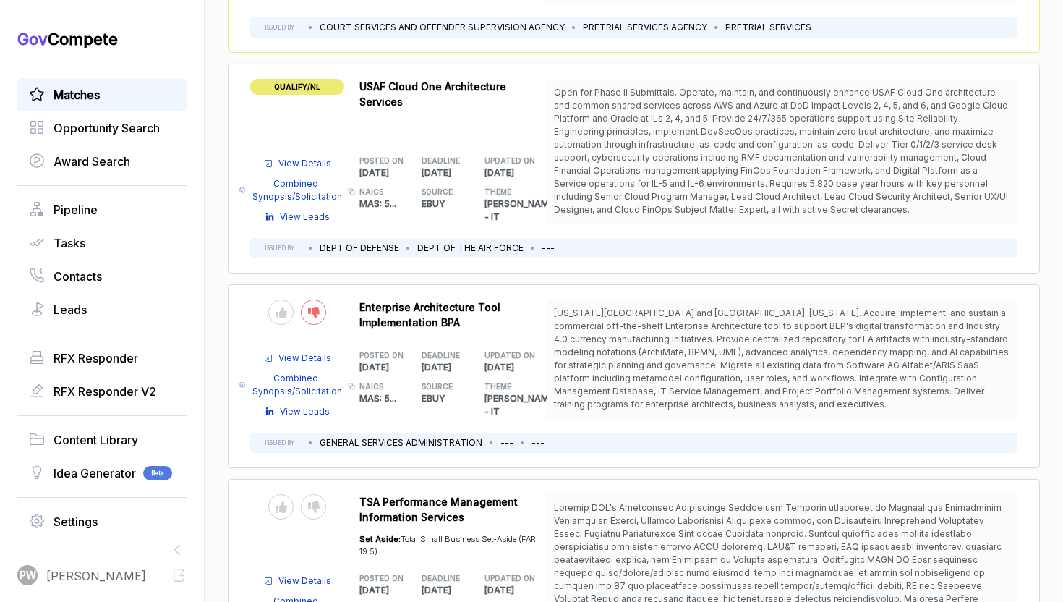
scroll to position [2580, 0]
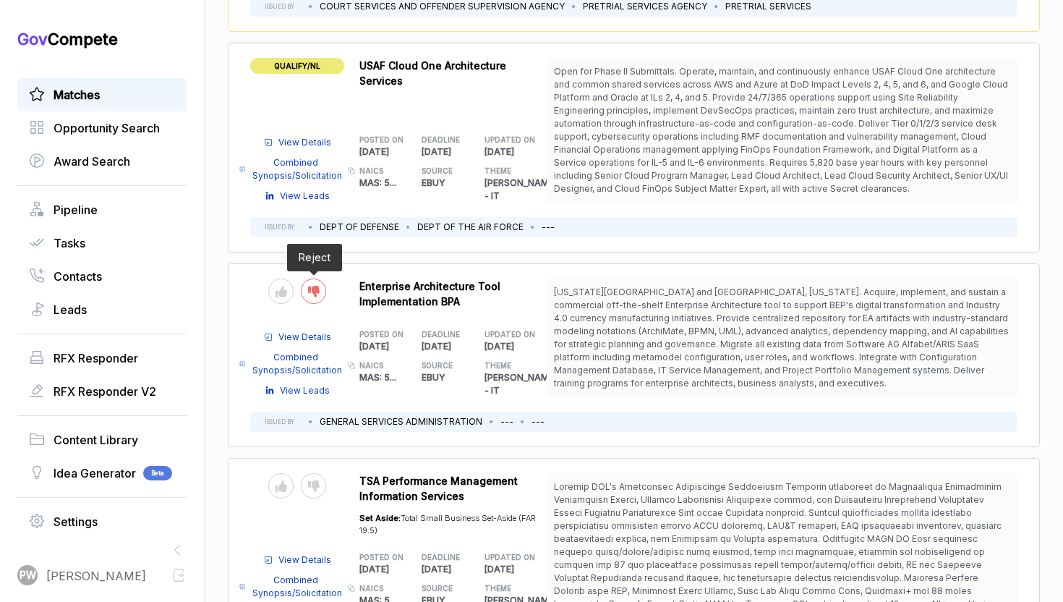
click at [318, 286] on icon at bounding box center [314, 292] width 12 height 12
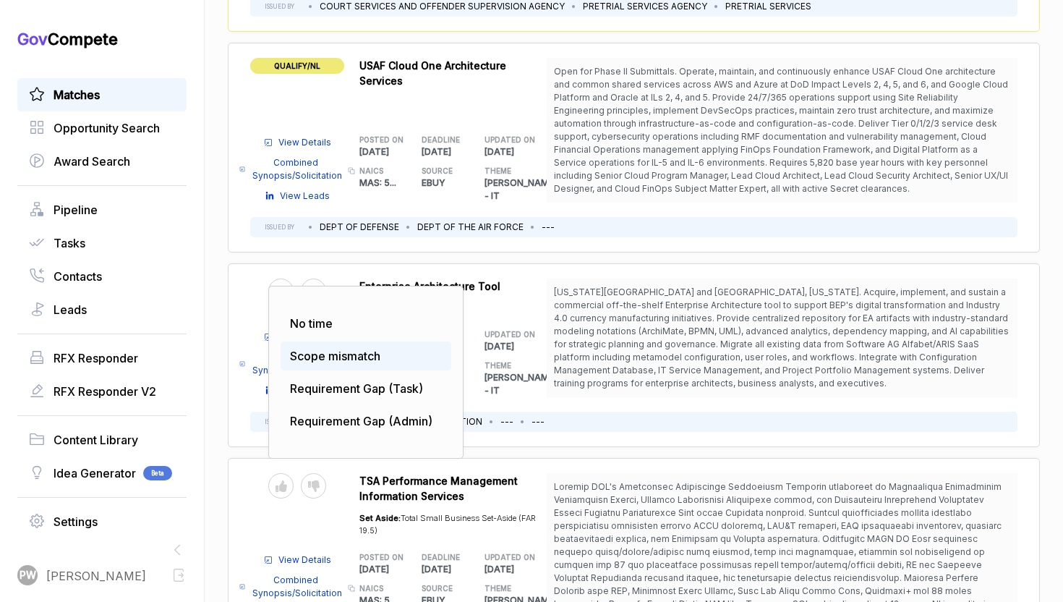
click at [347, 348] on span "Scope mismatch" at bounding box center [335, 355] width 90 height 14
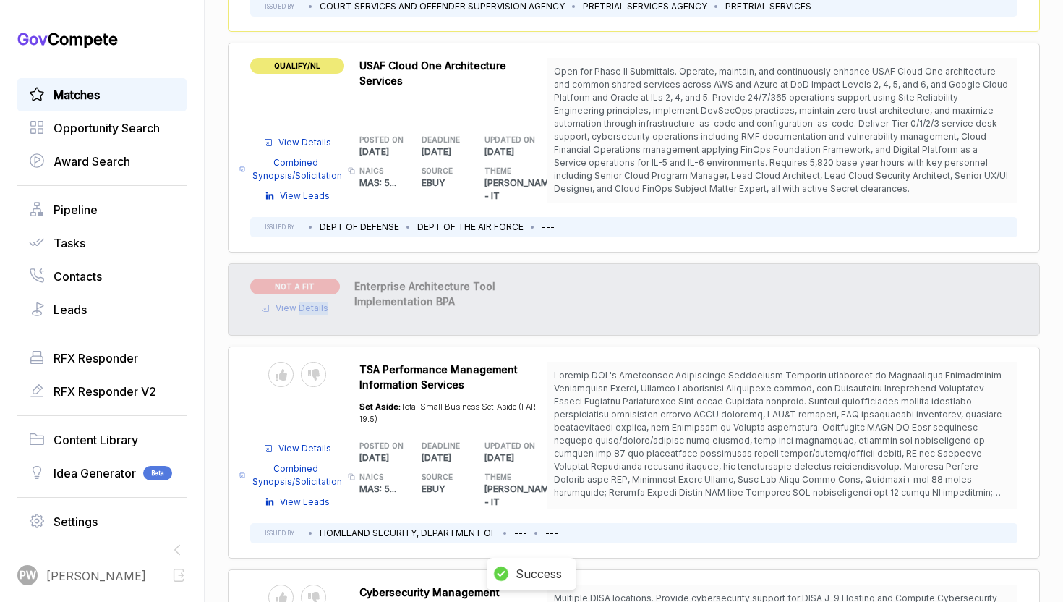
click at [302, 265] on div "NOT A FIT View Details RFI1781753_47QRAA21D009M Enterprise Architecture Tool Im…" at bounding box center [634, 299] width 812 height 72
click at [302, 302] on span "View Details" at bounding box center [301, 308] width 53 height 13
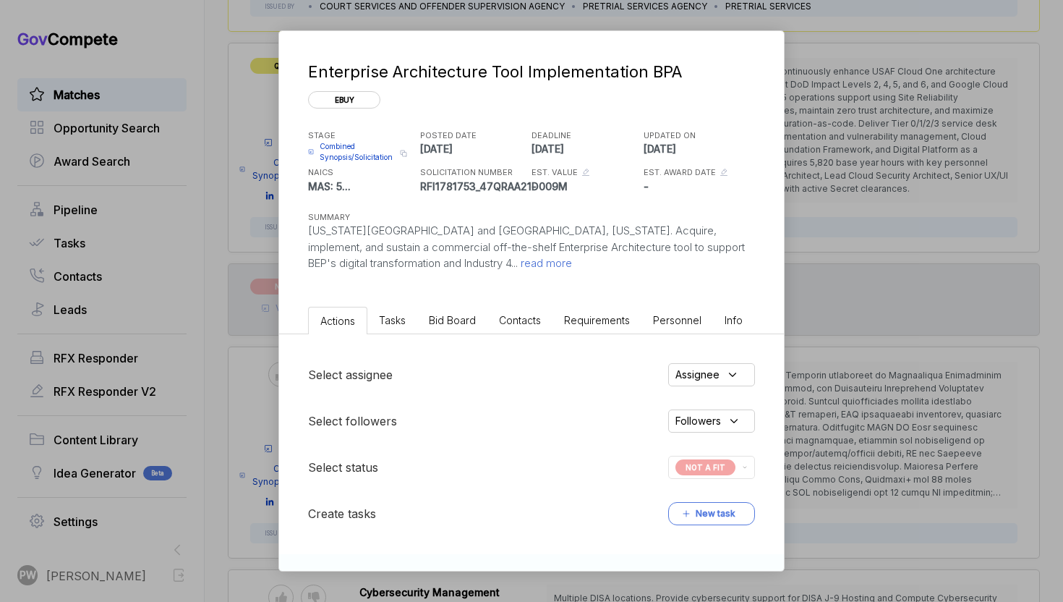
click at [518, 269] on span "read more" at bounding box center [545, 263] width 54 height 14
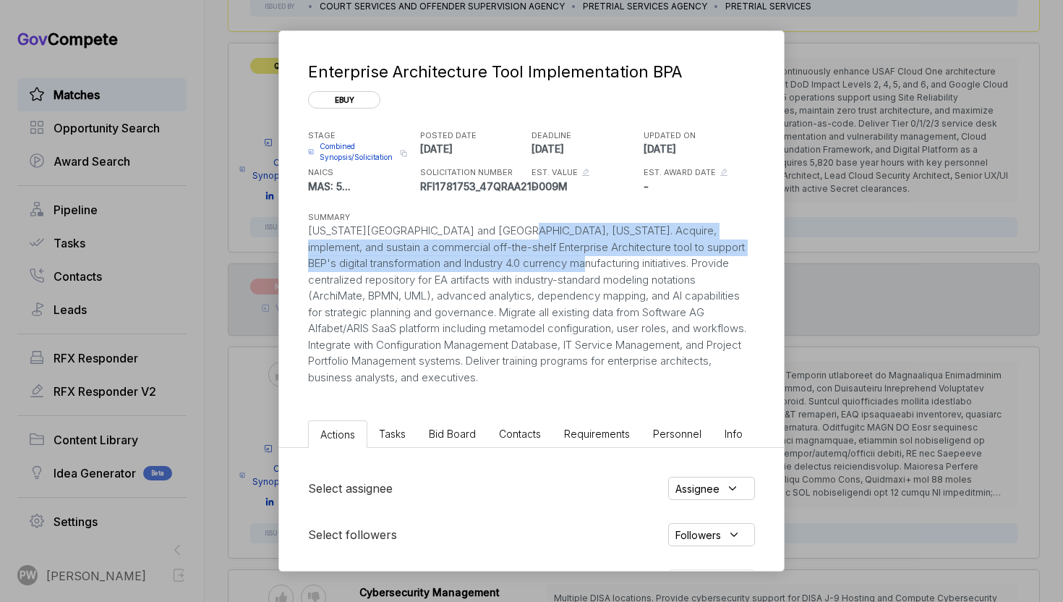
copy div "Acquire, implement, and sustain a commercial off-the-shelf Enterprise Architect…"
drag, startPoint x: 508, startPoint y: 228, endPoint x: 541, endPoint y: 260, distance: 45.5
click at [545, 265] on div "Washington DC and Fort Worth, Texas. Acquire, implement, and sustain a commerci…" at bounding box center [531, 304] width 447 height 163
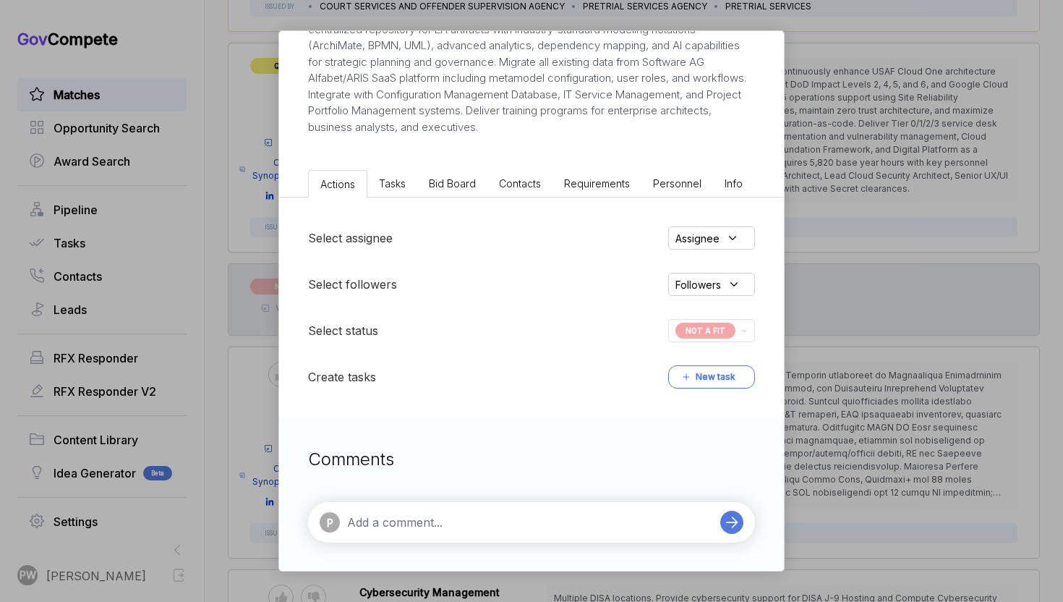
click at [461, 522] on textarea at bounding box center [530, 521] width 366 height 17
type textarea "n"
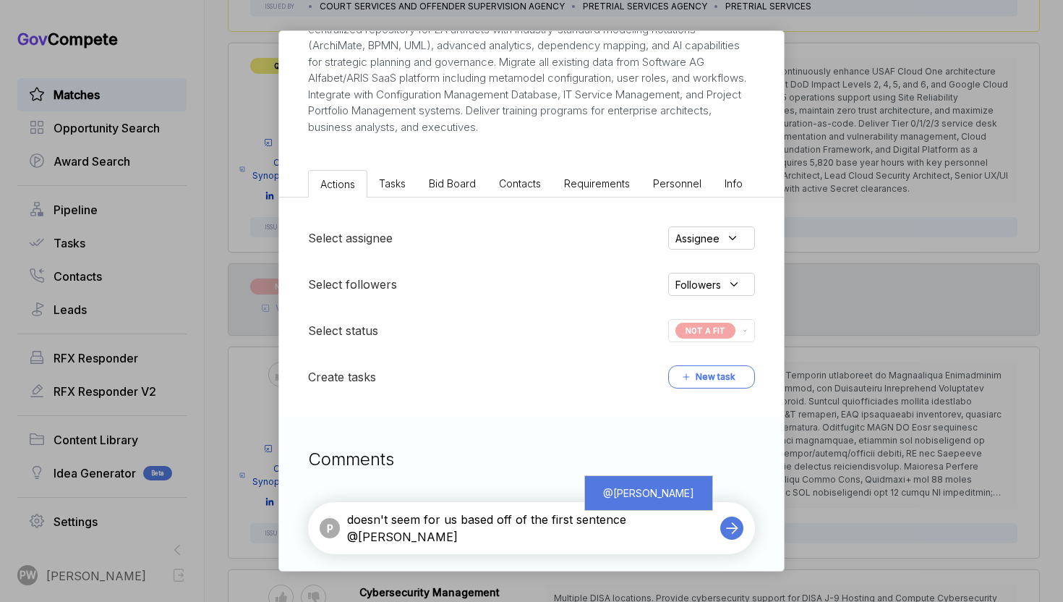
click at [681, 501] on div "@ Nabor reyna" at bounding box center [649, 492] width 106 height 27
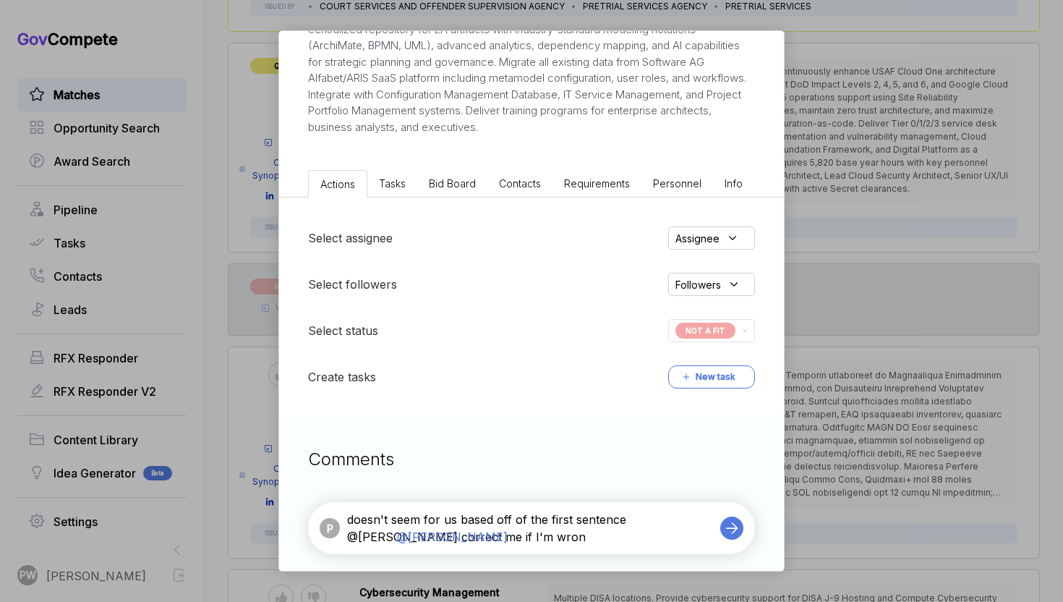
type textarea "doesn't seem for us based off of the first sentence @Nabor reyna correct me if …"
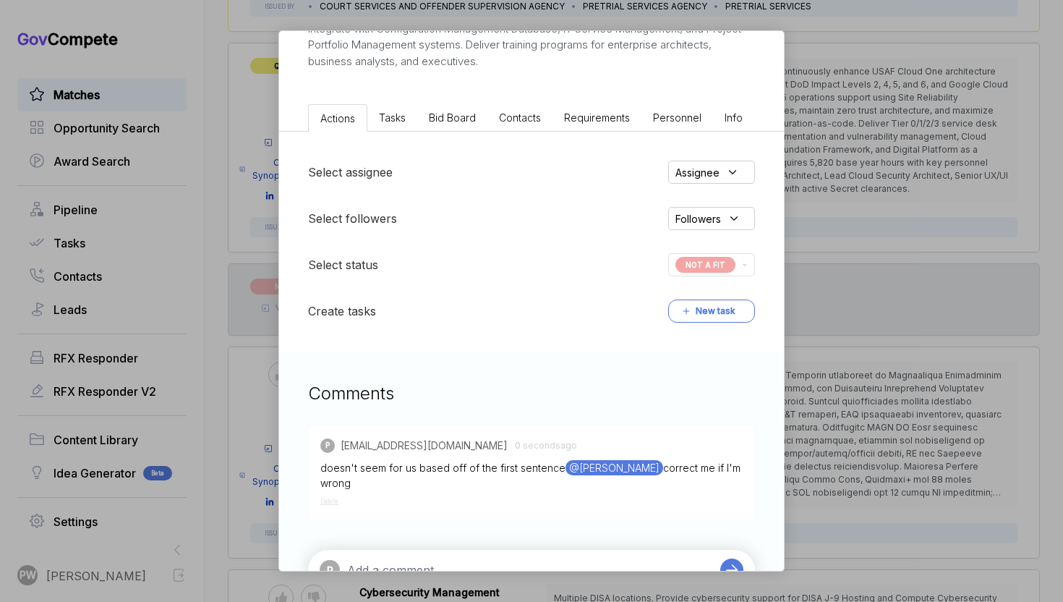
scroll to position [364, 0]
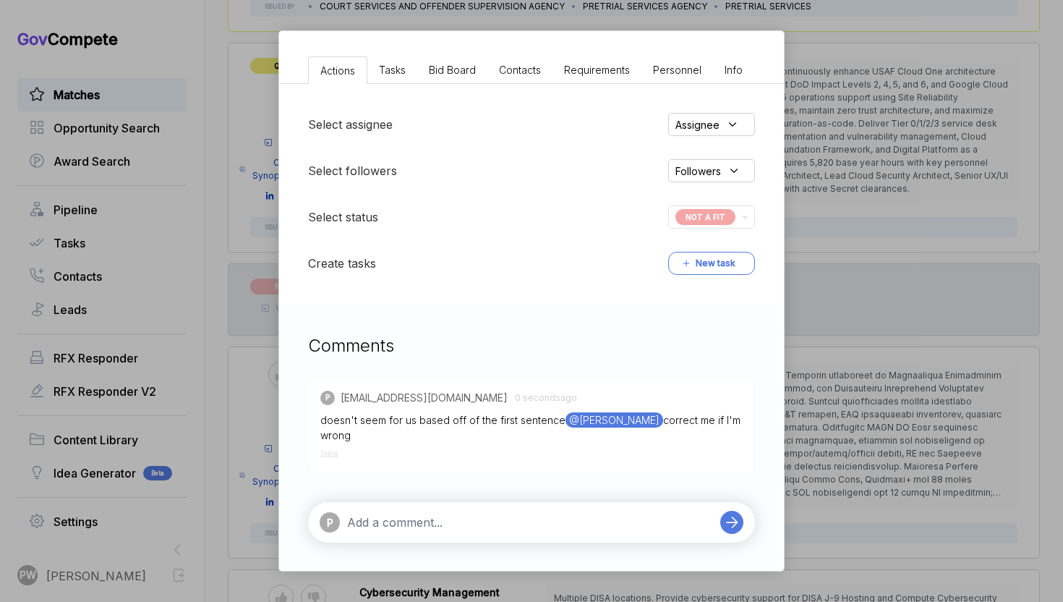
click at [863, 354] on div "Enterprise Architecture Tool Implementation BPA ebuy STAGE Combined Synopsis/So…" at bounding box center [531, 301] width 1063 height 602
